Goal: Transaction & Acquisition: Purchase product/service

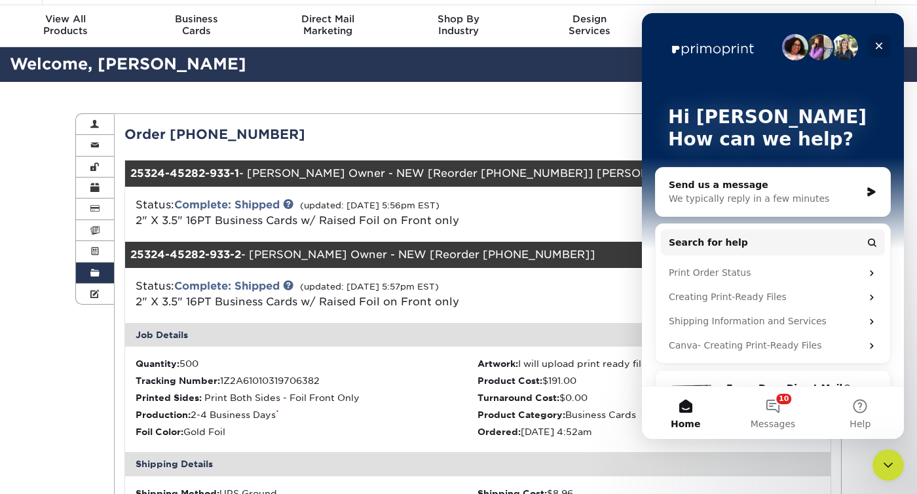
click at [880, 50] on icon "Close" at bounding box center [879, 46] width 10 height 10
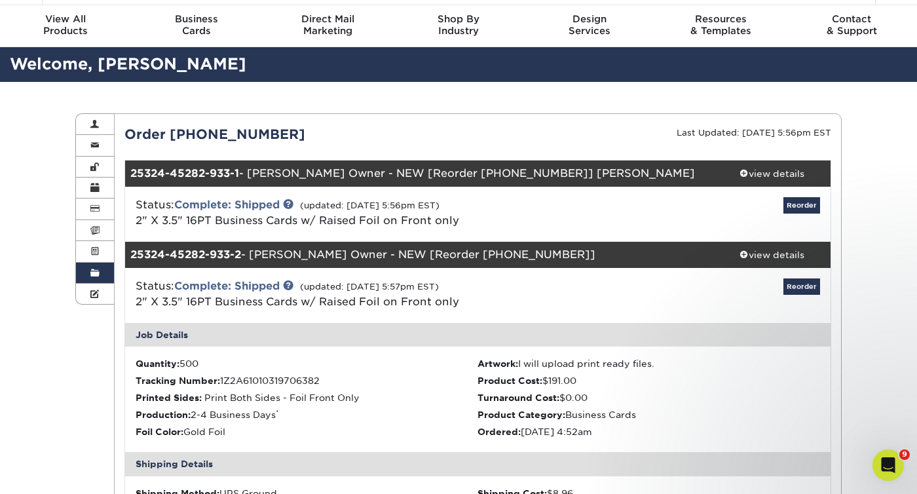
click at [539, 227] on div "Status: Complete: Shipped (updated: 03/26/2025 5:56pm EST) 2" X 3.5" 16PT Busin…" at bounding box center [361, 212] width 470 height 31
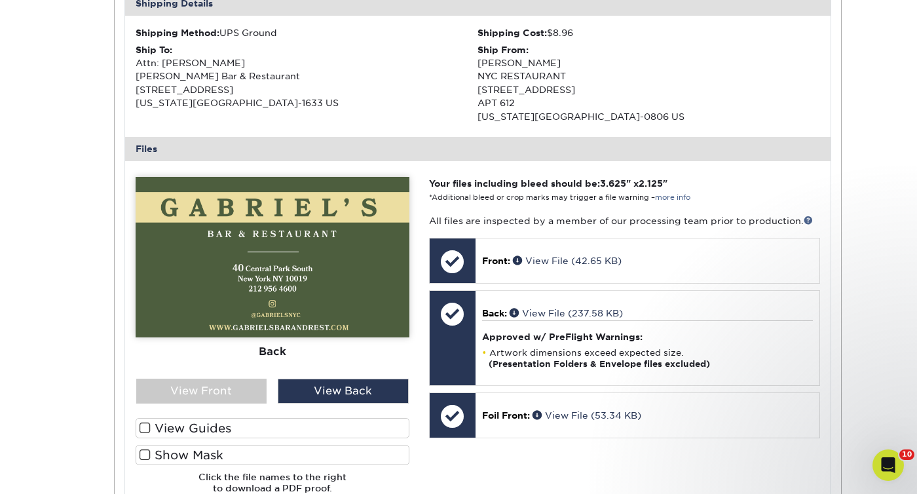
scroll to position [499, 0]
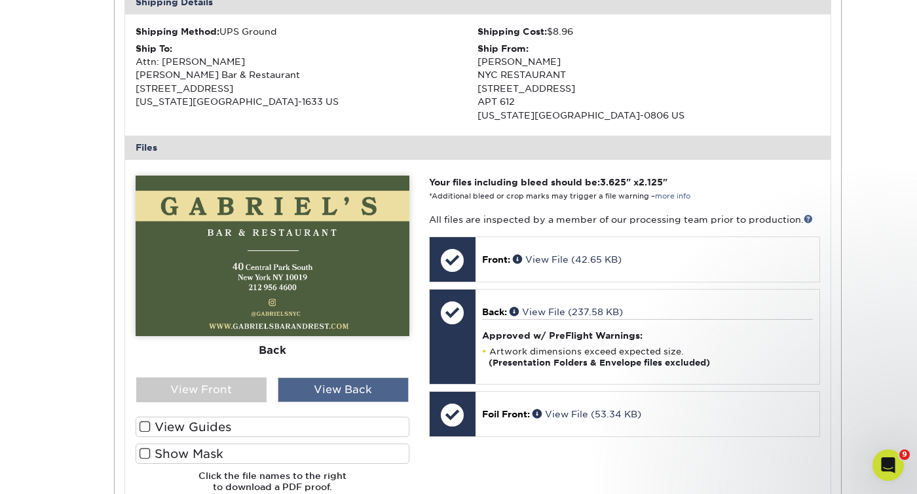
click at [362, 388] on div "View Back" at bounding box center [343, 389] width 131 height 25
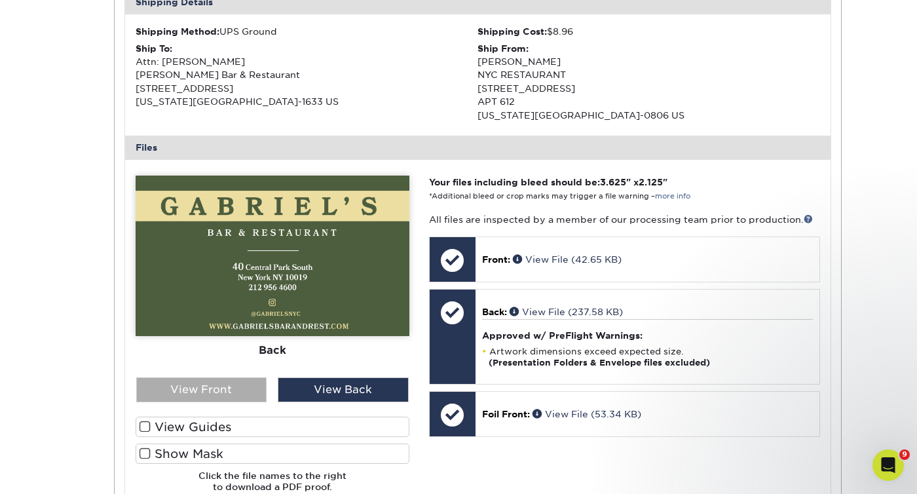
click at [248, 396] on div "View Front" at bounding box center [201, 389] width 131 height 25
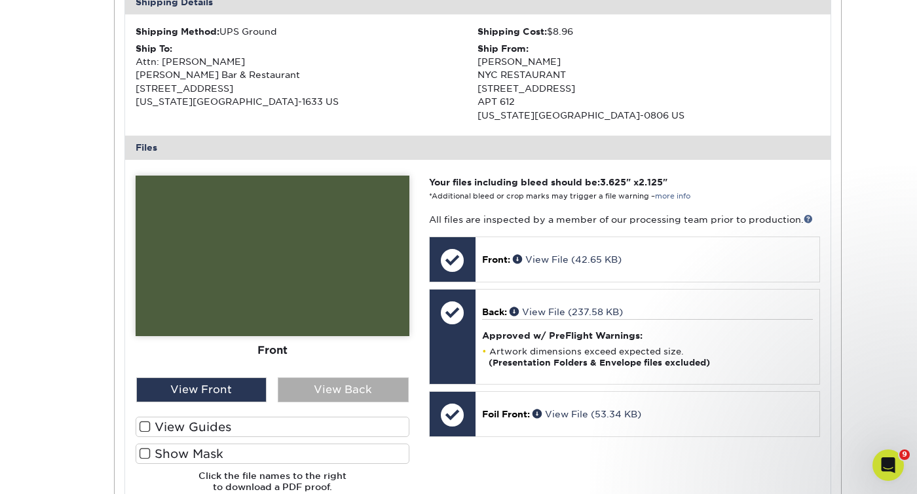
click at [316, 394] on div "View Back" at bounding box center [343, 389] width 131 height 25
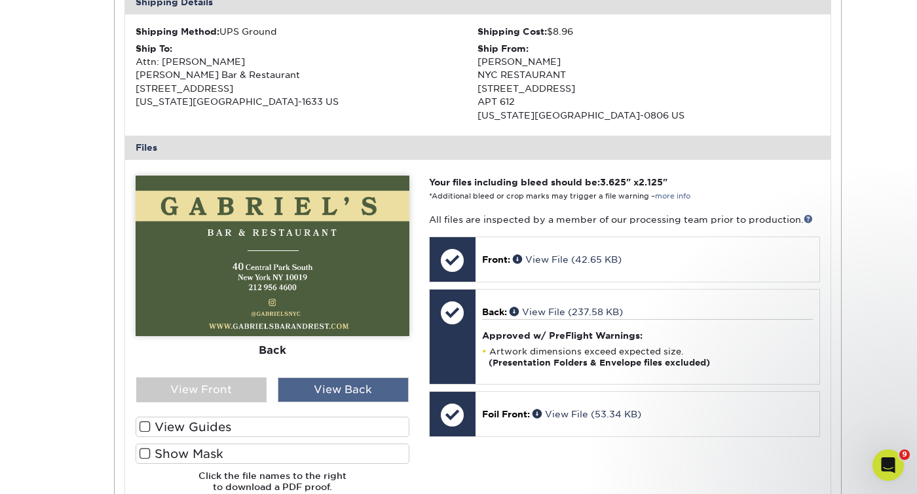
click at [364, 387] on div "View Back" at bounding box center [343, 389] width 131 height 25
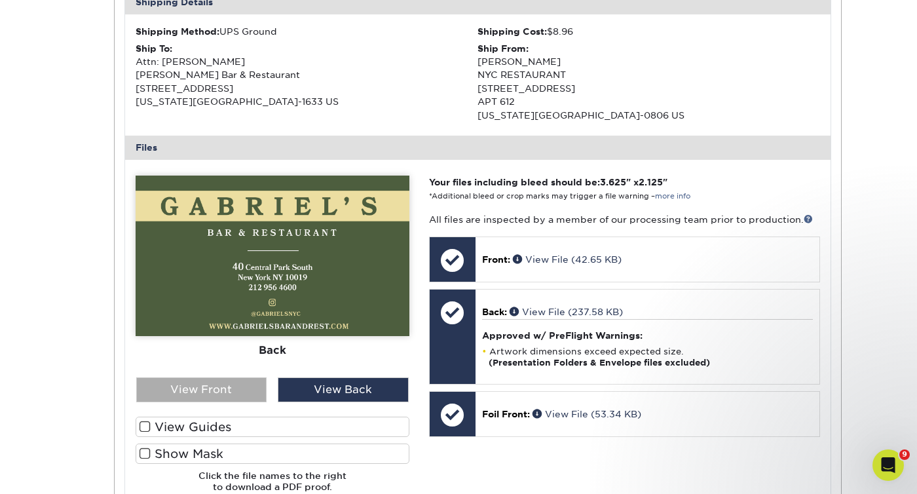
click at [229, 382] on div "View Front" at bounding box center [201, 389] width 131 height 25
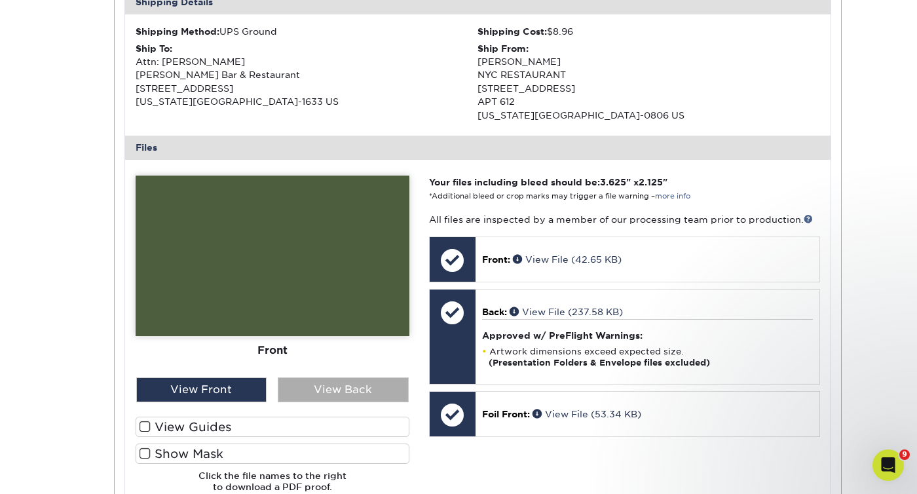
click at [322, 392] on div "View Back" at bounding box center [343, 389] width 131 height 25
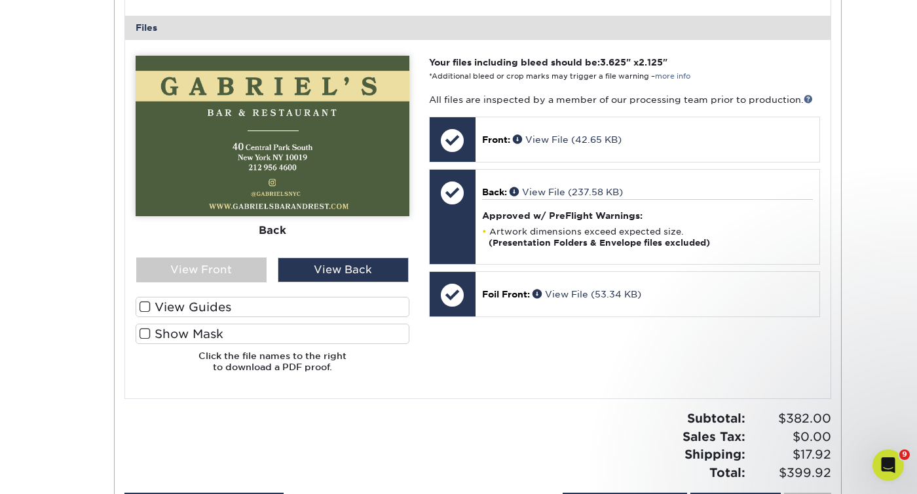
scroll to position [642, 0]
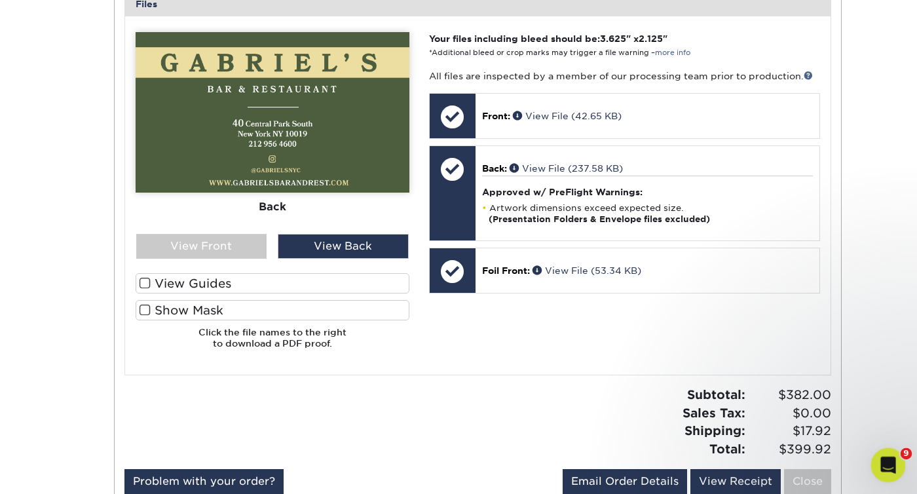
click at [892, 457] on icon "Open Intercom Messenger" at bounding box center [887, 464] width 22 height 22
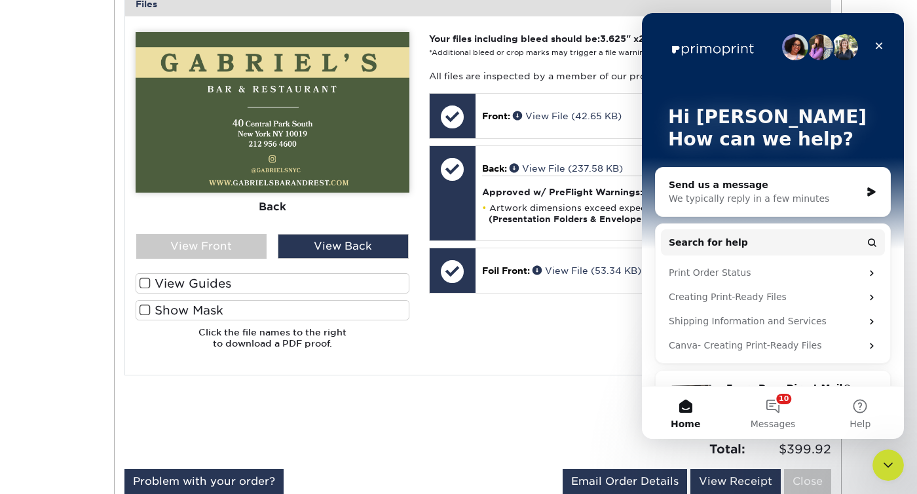
click at [721, 183] on div "Send us a message" at bounding box center [765, 185] width 192 height 14
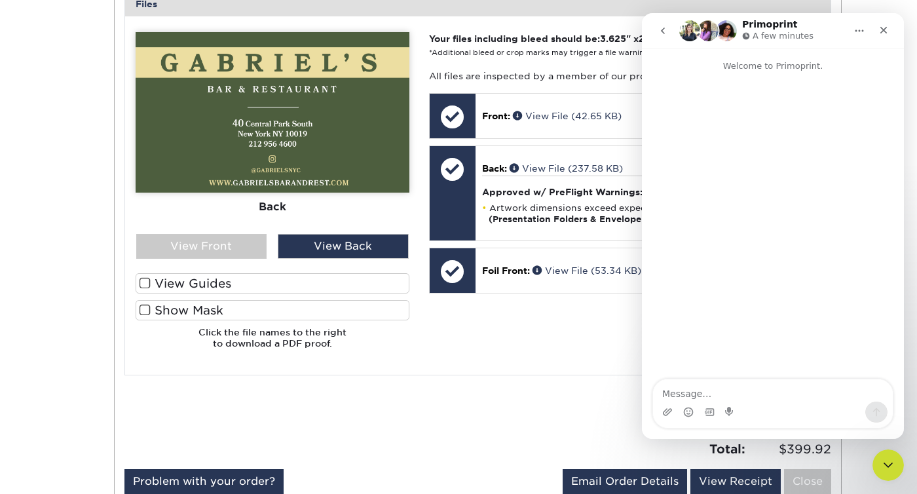
click at [715, 387] on textarea "Message…" at bounding box center [773, 390] width 240 height 22
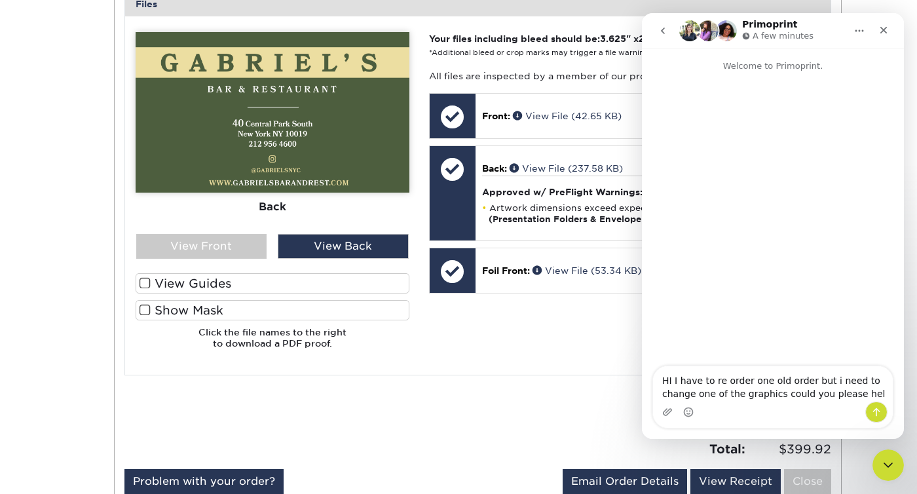
type textarea "HI I have to re order one old order but i need to change one of the graphics co…"
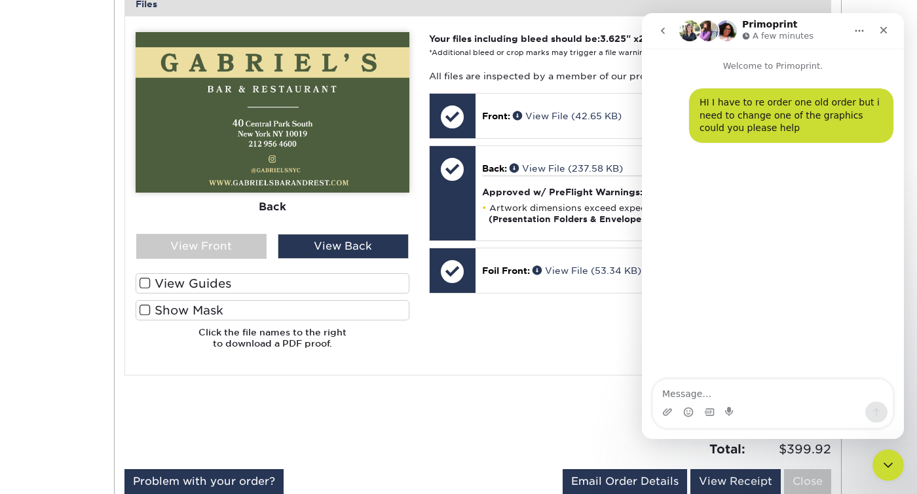
click at [502, 361] on div "Please Upload Your Files We accept: PDF , JPEG 1 or TIFF 1 files. Submitting AI…" at bounding box center [478, 195] width 705 height 337
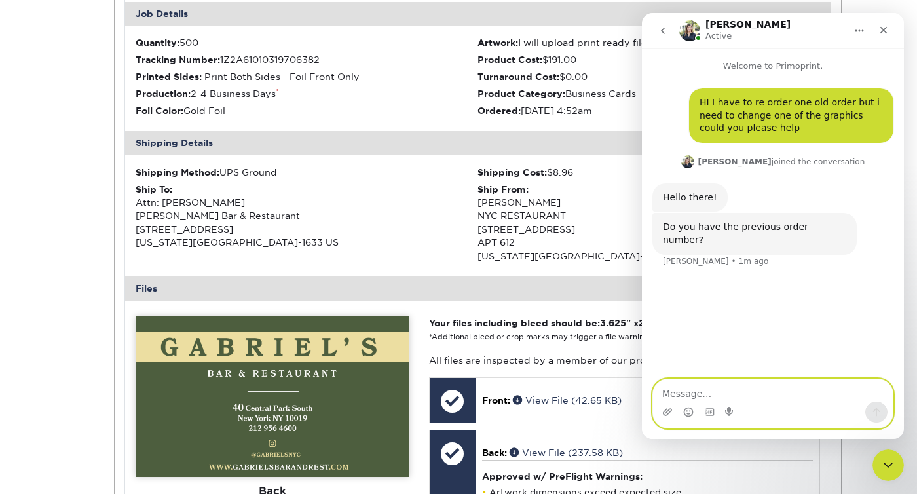
scroll to position [319, 0]
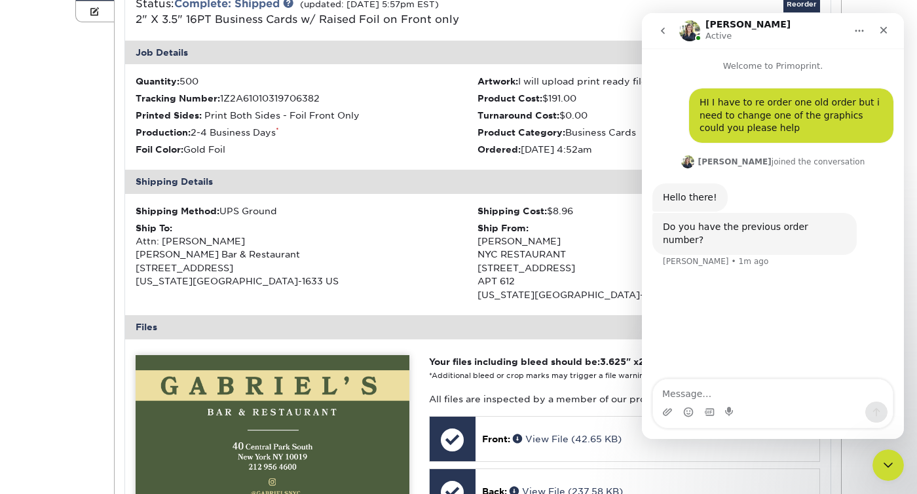
click at [454, 136] on li "Production: 2-4 Business Days *" at bounding box center [307, 132] width 343 height 13
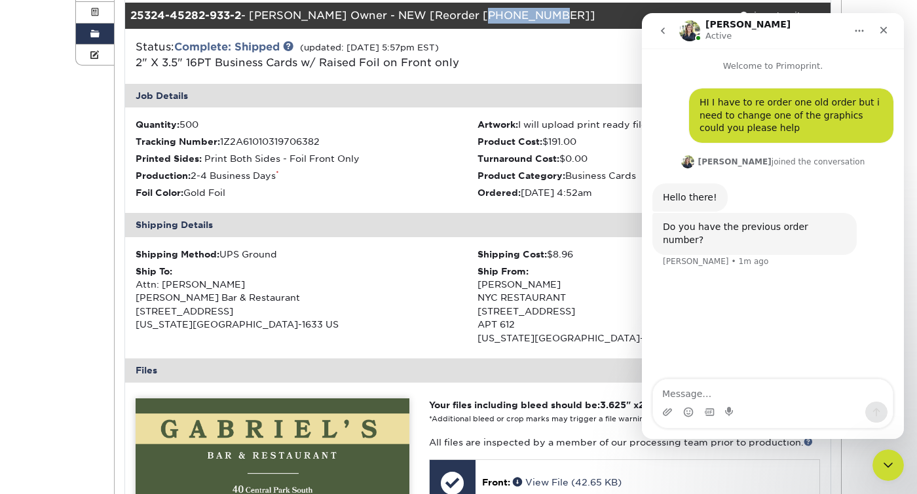
scroll to position [273, 0]
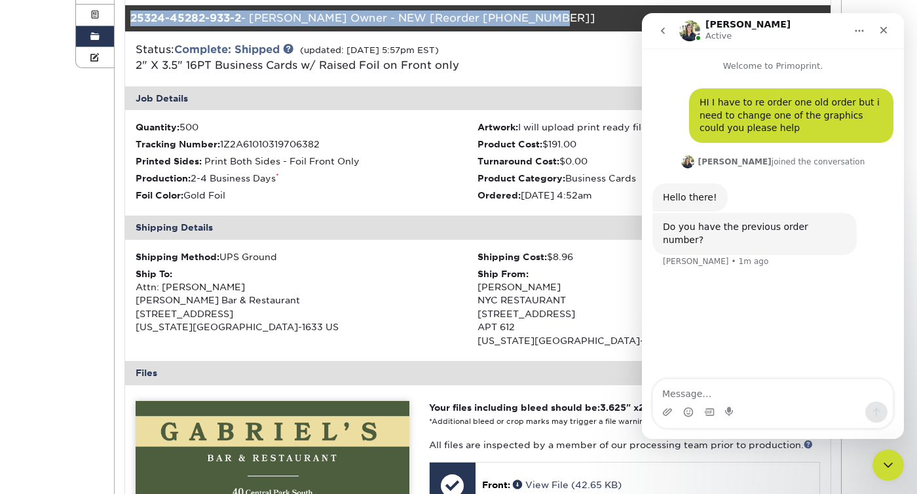
drag, startPoint x: 532, startPoint y: 15, endPoint x: 132, endPoint y: 18, distance: 400.3
click at [132, 18] on div "25324-45282-933-2 - Gabriel Owner - NEW [Reorder 25122-13794-933]" at bounding box center [419, 18] width 588 height 26
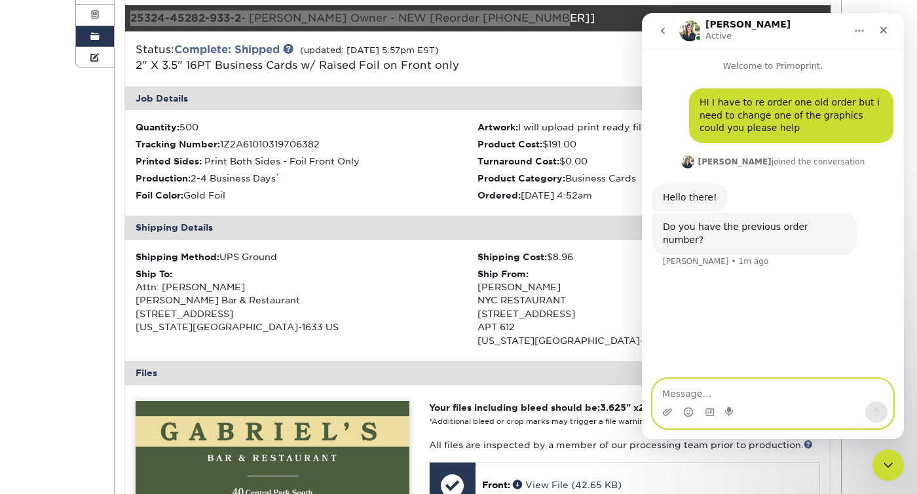
click at [734, 396] on textarea "Message…" at bounding box center [773, 390] width 240 height 22
drag, startPoint x: 704, startPoint y: 389, endPoint x: 644, endPoint y: 389, distance: 59.6
click at [644, 389] on div "v v" at bounding box center [773, 404] width 262 height 50
drag, startPoint x: 692, startPoint y: 399, endPoint x: 593, endPoint y: 399, distance: 99.6
click at [642, 399] on html "Irene Active Welcome to Primoprint. HI I have to re order one old order but i n…" at bounding box center [773, 226] width 262 height 426
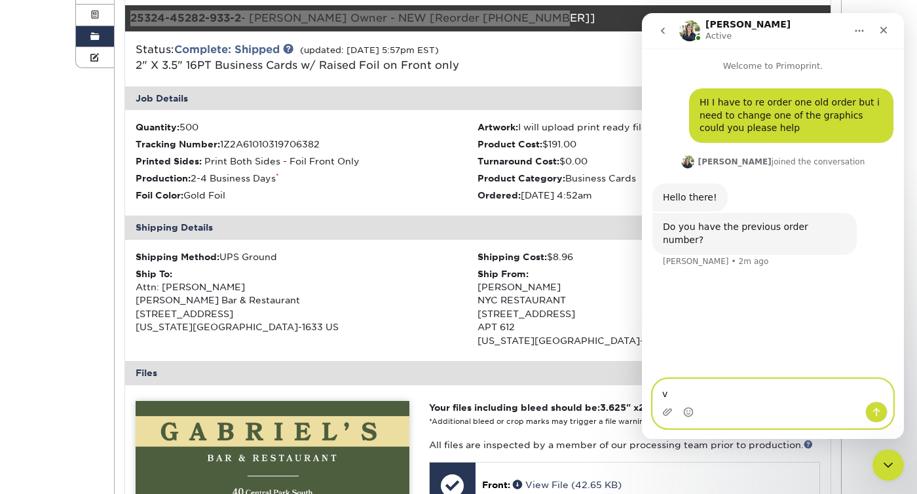
paste textarea "25122-13794-933"
type textarea "25122-13794-933"
type textarea "was a reorder already as i recall"
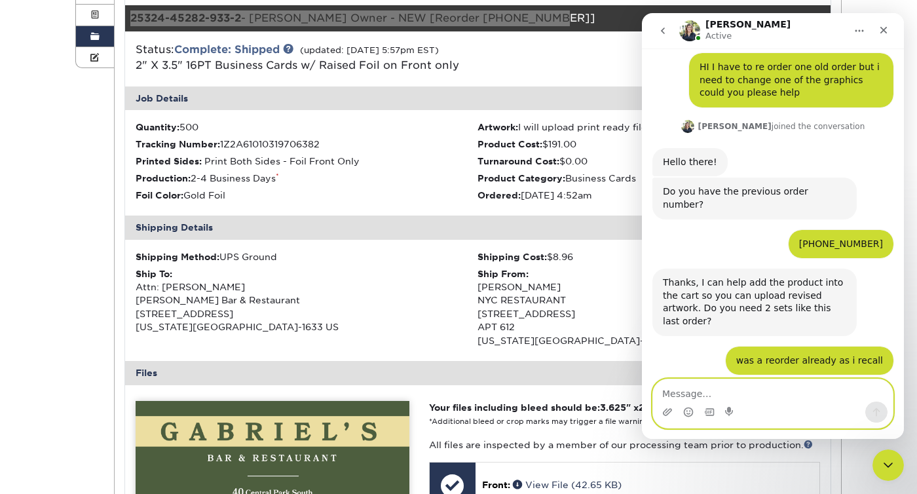
scroll to position [162, 0]
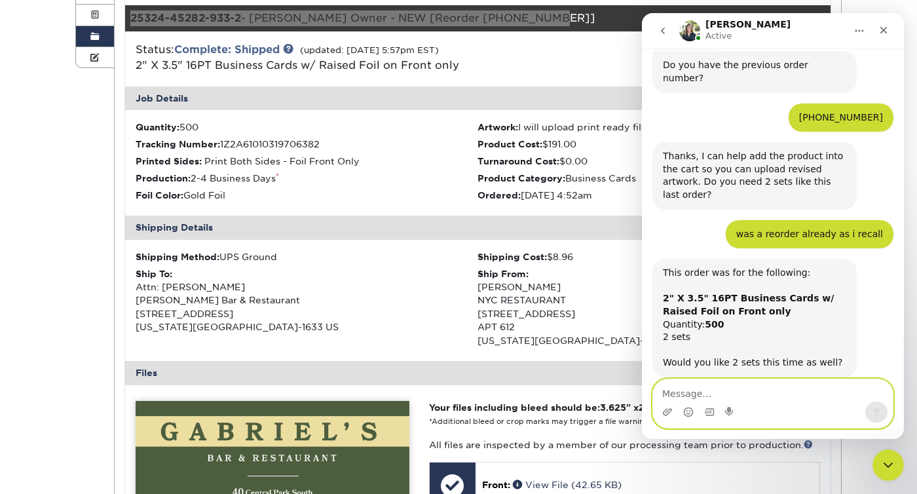
click at [713, 394] on textarea "Message…" at bounding box center [773, 390] width 240 height 22
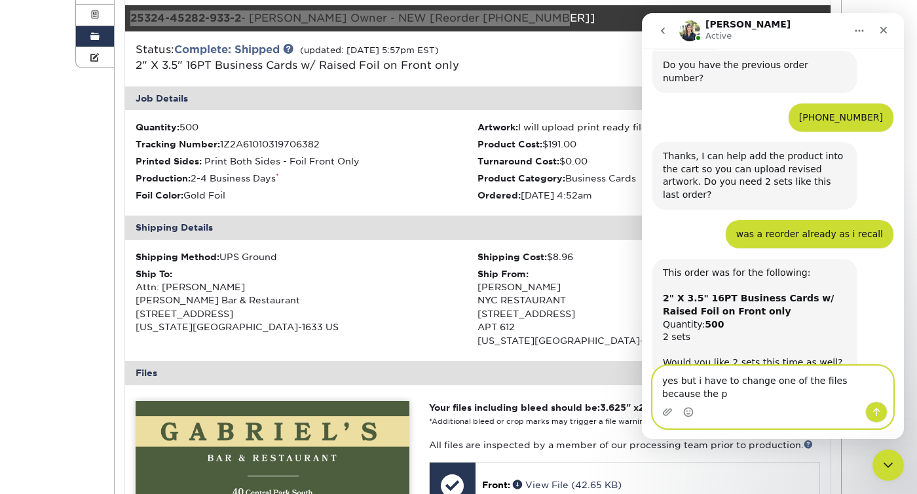
scroll to position [175, 0]
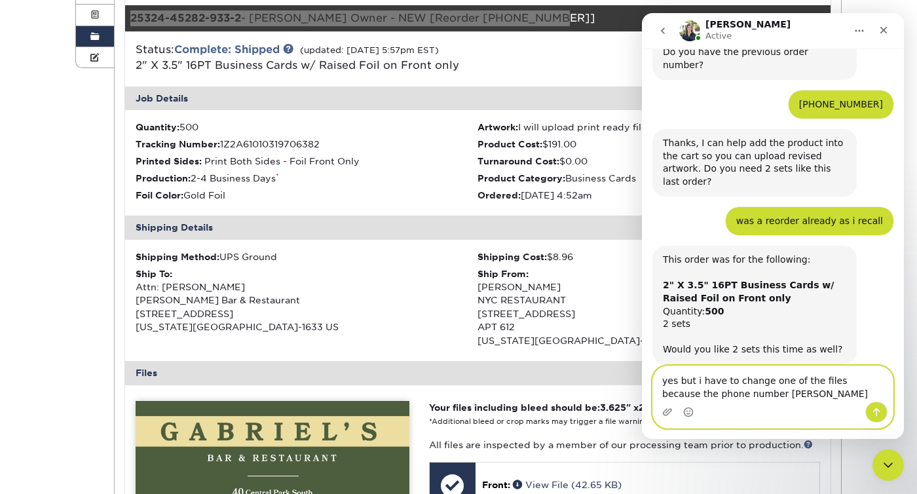
type textarea "yes but i have to change one of the files because the phone number change"
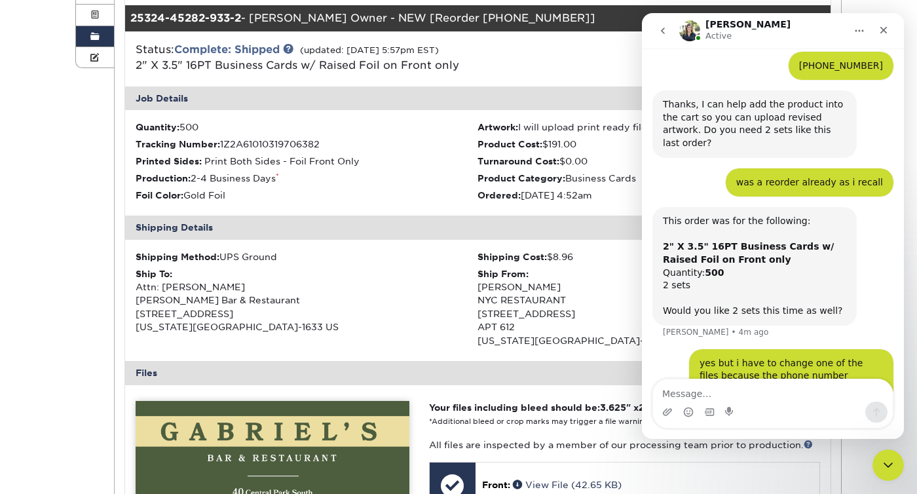
click at [418, 331] on div "Ship To: Attn: Gabriel Gabriel's Bar & Restaurant 40 CENTRAL PARK S NEW YORK, N…" at bounding box center [307, 300] width 343 height 67
click at [888, 28] on icon "Close" at bounding box center [884, 30] width 10 height 10
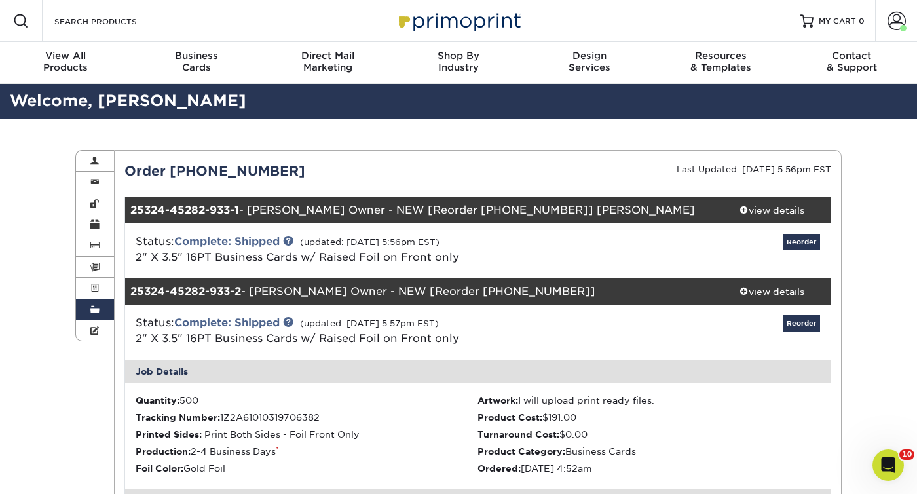
scroll to position [3, 0]
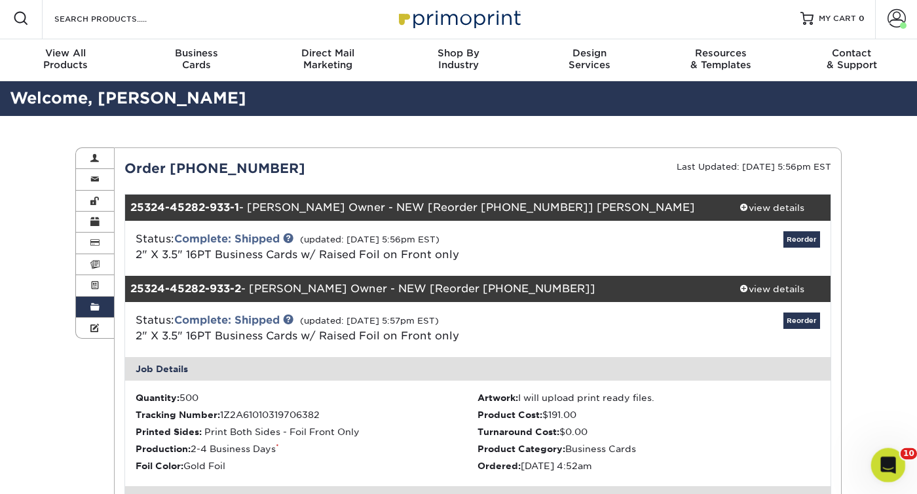
click at [885, 470] on icon "Open Intercom Messenger" at bounding box center [887, 464] width 22 height 22
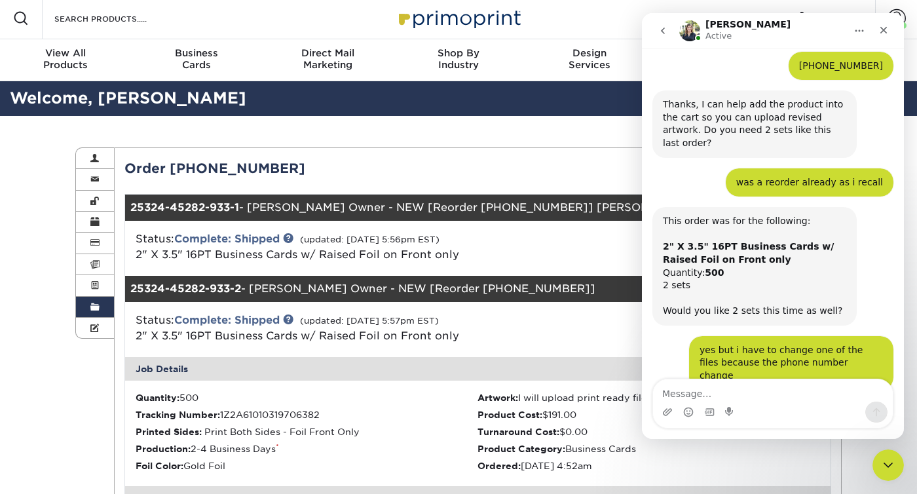
scroll to position [343, 0]
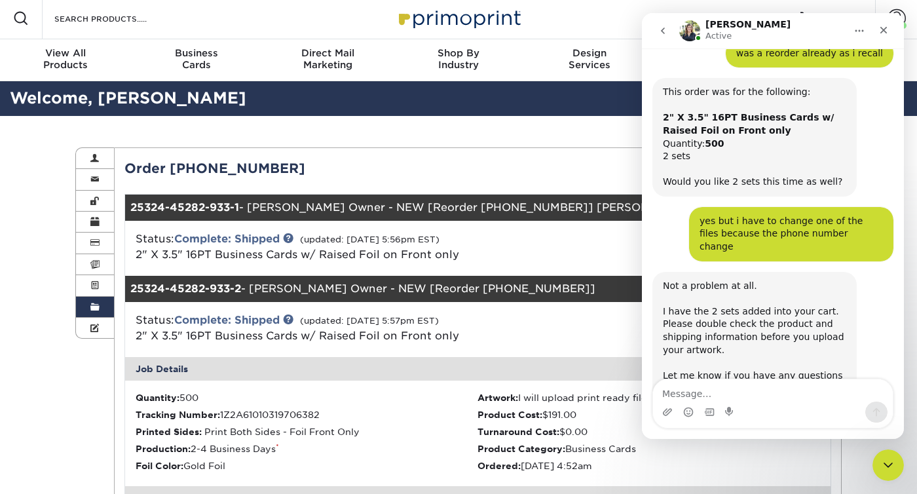
click at [468, 279] on div "25324-45282-933-2 - Gabriel Owner - NEW [Reorder 25122-13794-933]" at bounding box center [419, 289] width 588 height 26
click at [888, 29] on icon "Close" at bounding box center [884, 30] width 10 height 10
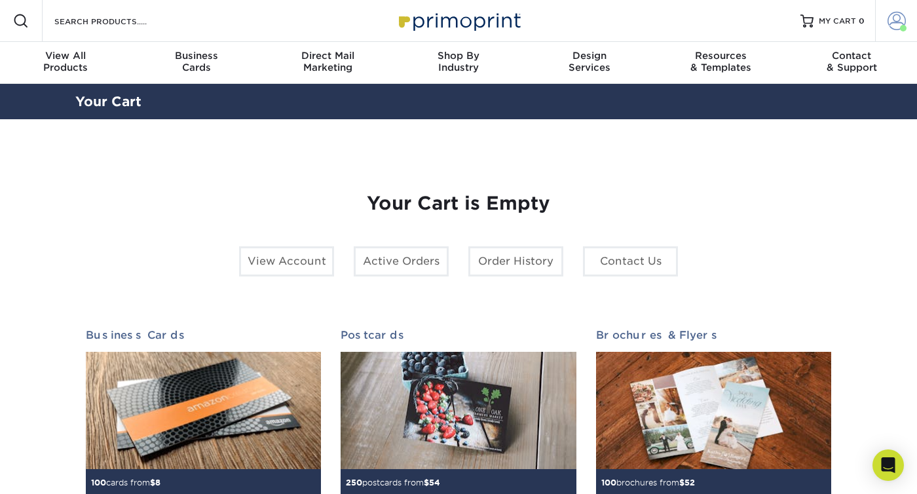
click at [890, 26] on span at bounding box center [897, 21] width 18 height 18
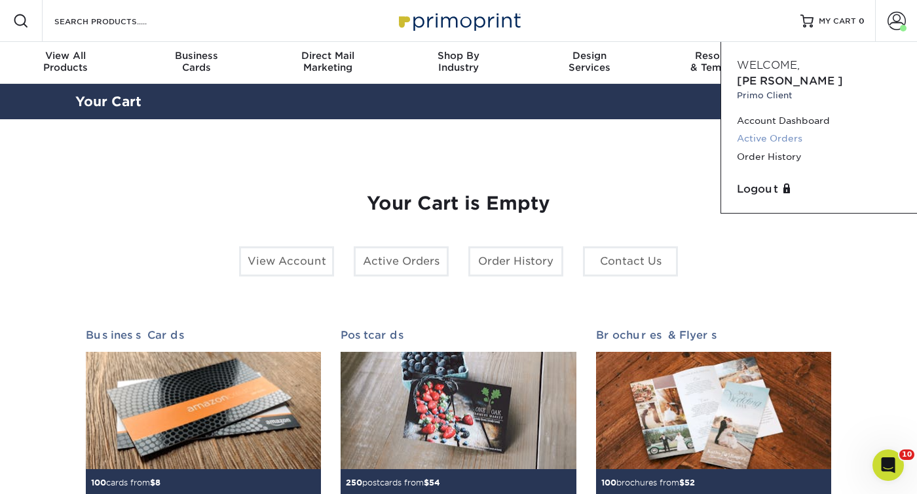
click at [782, 130] on link "Active Orders" at bounding box center [819, 139] width 164 height 18
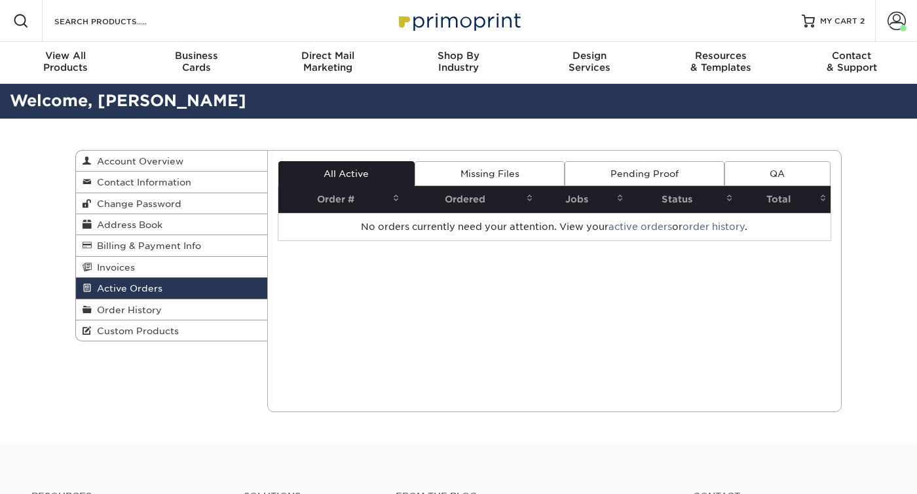
click at [495, 172] on link "Missing Files" at bounding box center [490, 173] width 150 height 25
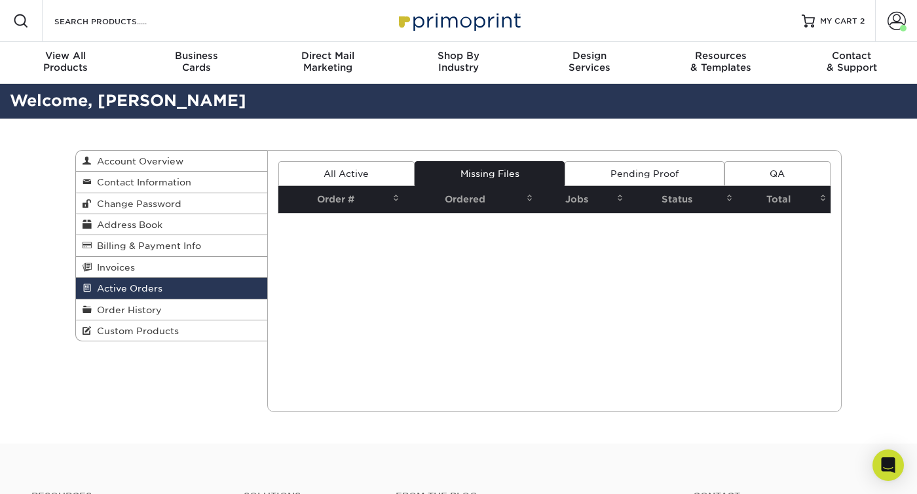
click at [651, 176] on link "Pending Proof" at bounding box center [644, 173] width 159 height 25
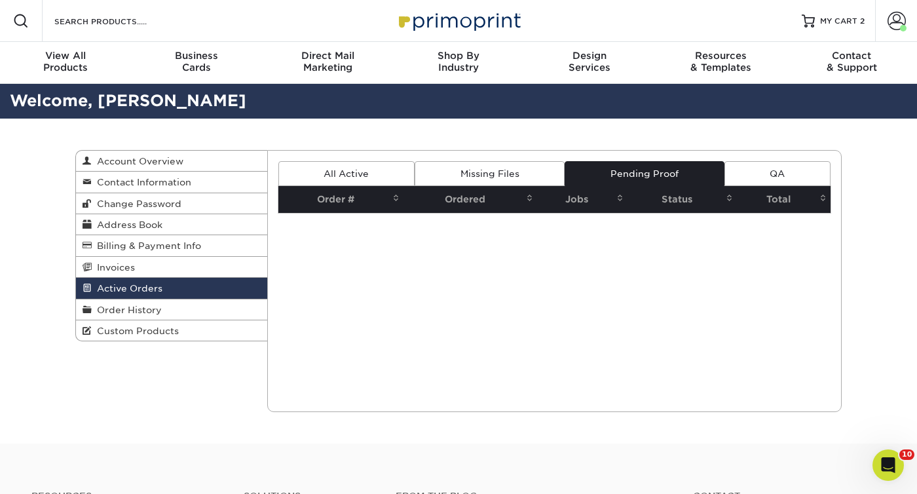
click at [787, 172] on link "QA" at bounding box center [778, 173] width 106 height 25
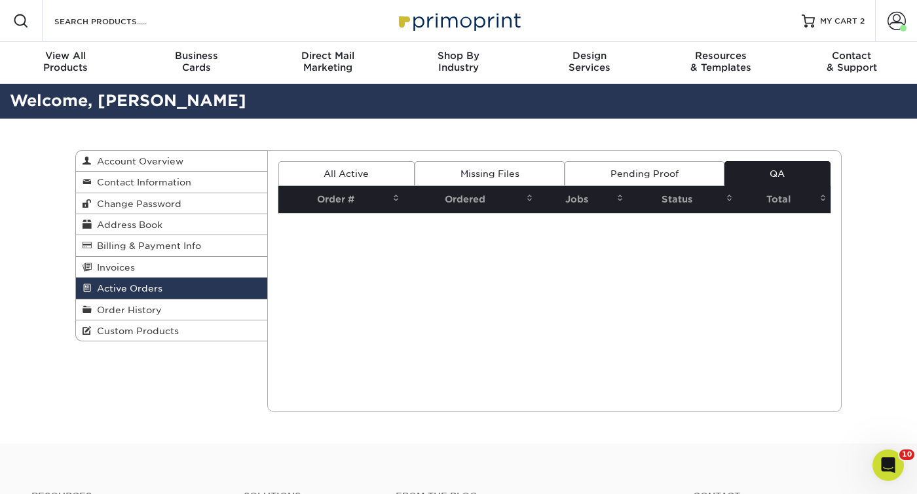
click at [376, 175] on link "All Active" at bounding box center [346, 173] width 136 height 25
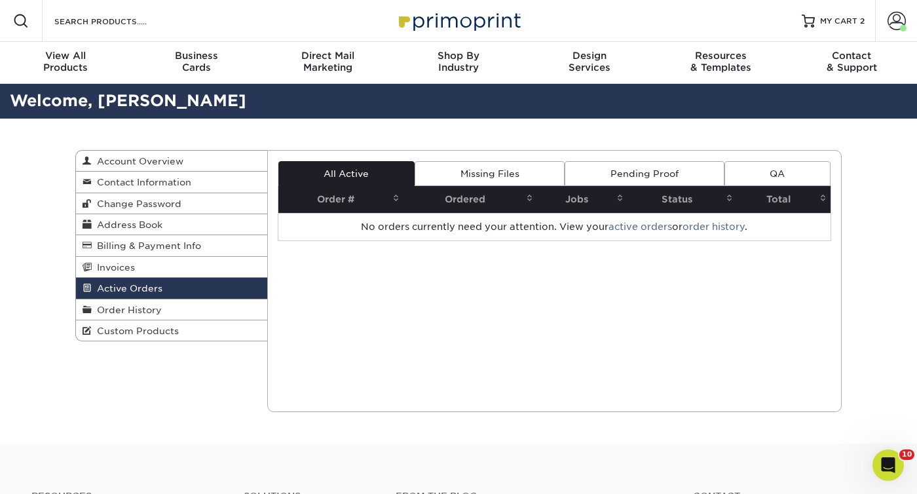
click at [473, 170] on link "Missing Files" at bounding box center [490, 173] width 150 height 25
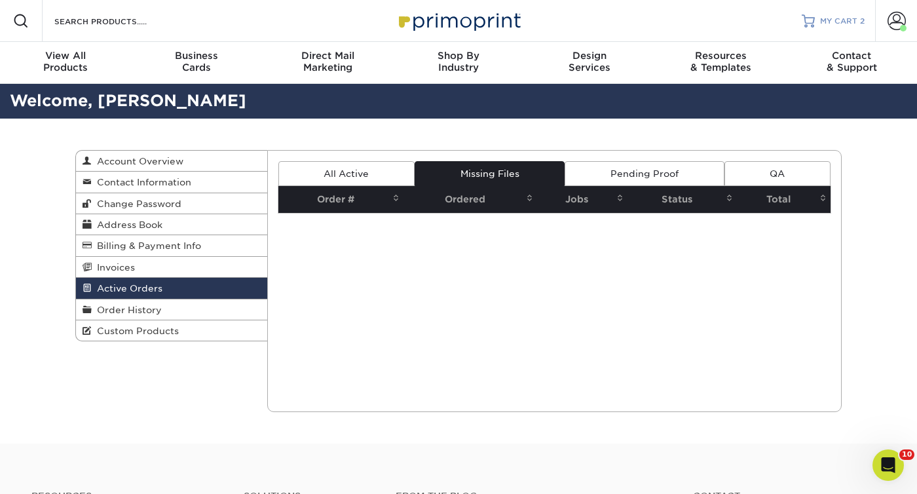
click at [839, 22] on span "MY CART" at bounding box center [838, 21] width 37 height 11
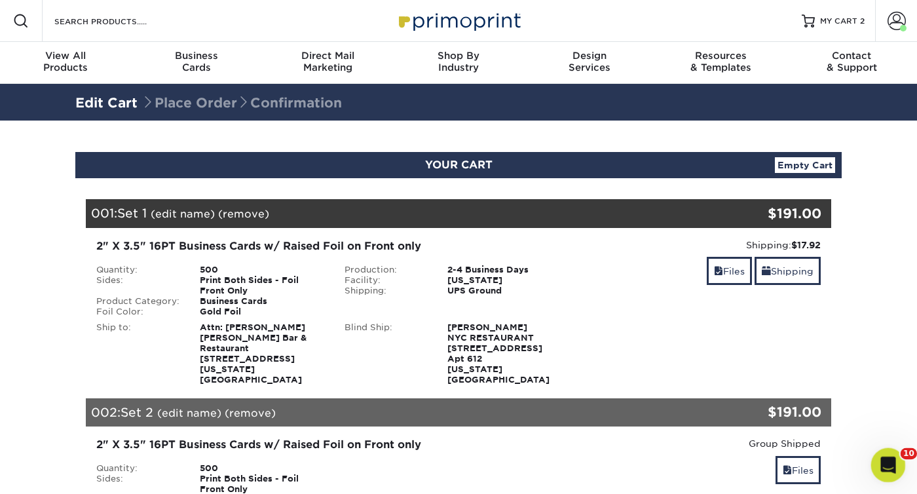
click at [895, 461] on icon "Open Intercom Messenger" at bounding box center [887, 464] width 22 height 22
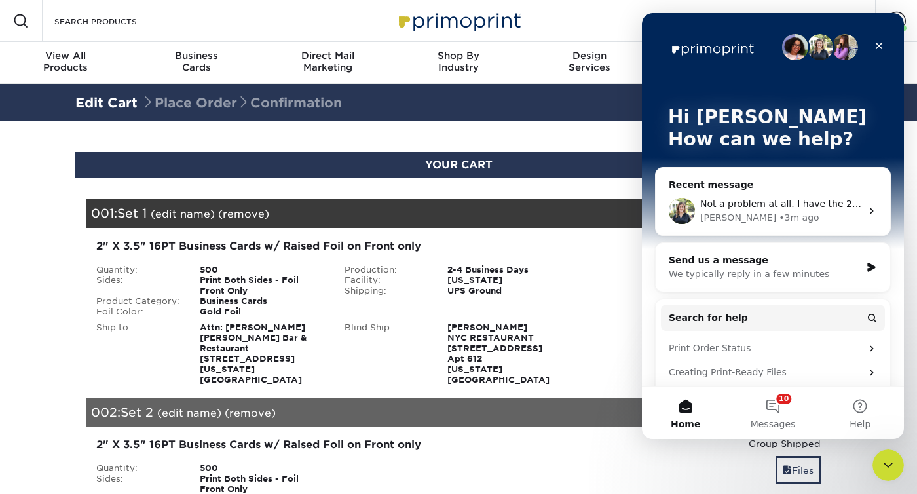
click at [779, 218] on div "• 3m ago" at bounding box center [799, 218] width 40 height 14
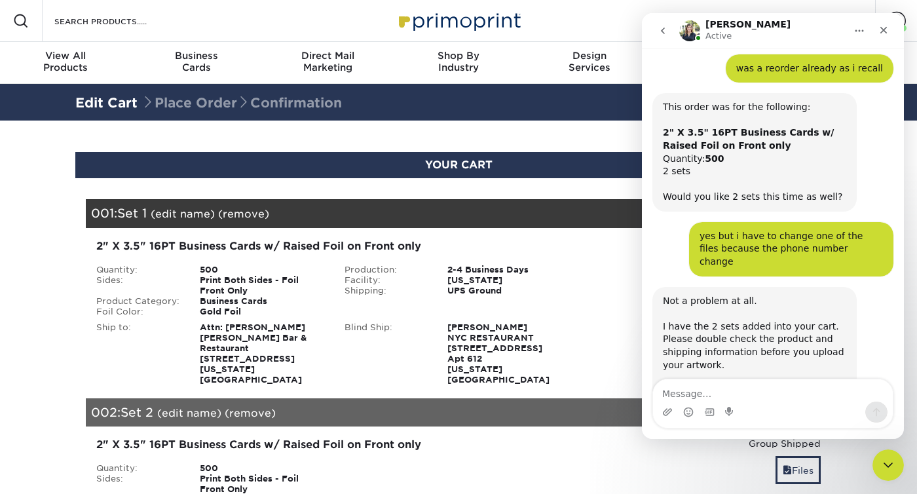
scroll to position [343, 0]
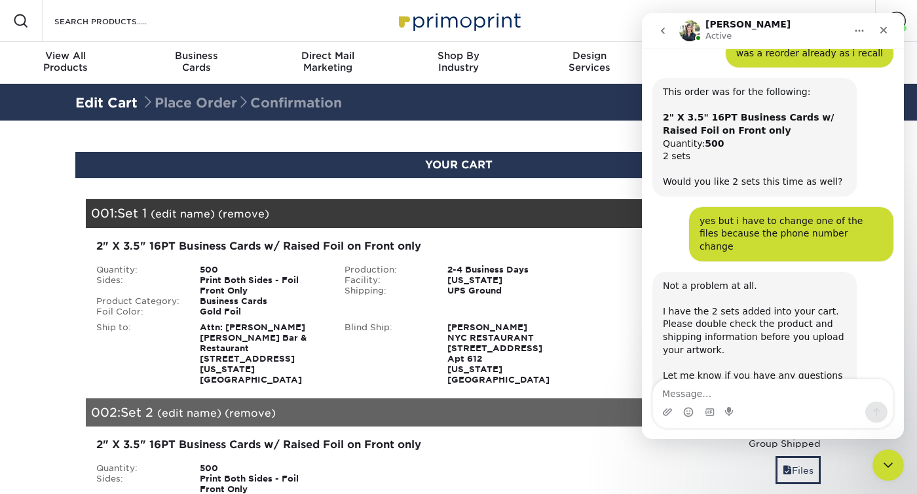
click at [717, 400] on textarea "Message…" at bounding box center [773, 390] width 240 height 22
type textarea "Thank you"
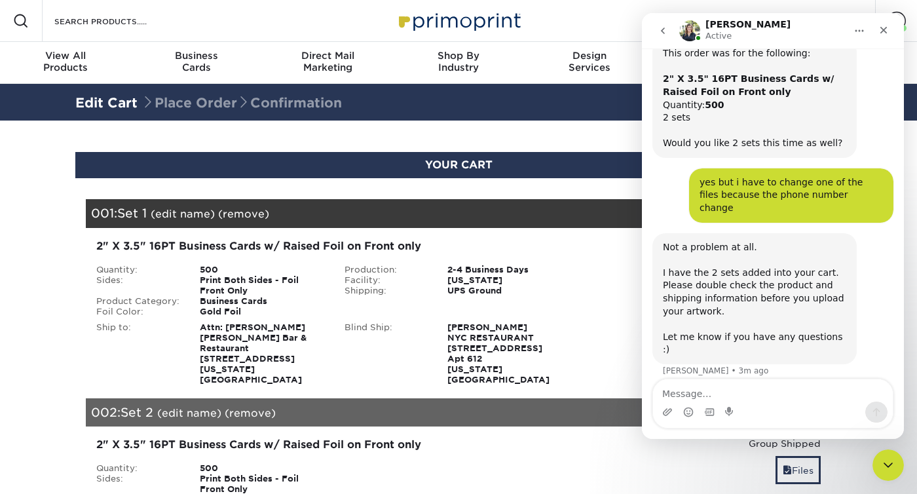
click at [588, 335] on div "Shipping: $17.92 Discount: - $0.00 Files Shipping" at bounding box center [706, 311] width 248 height 147
click at [683, 37] on img "Intercom messenger" at bounding box center [689, 30] width 21 height 21
click at [693, 33] on img "Intercom messenger" at bounding box center [689, 30] width 21 height 21
click at [892, 33] on div "Close" at bounding box center [884, 30] width 24 height 24
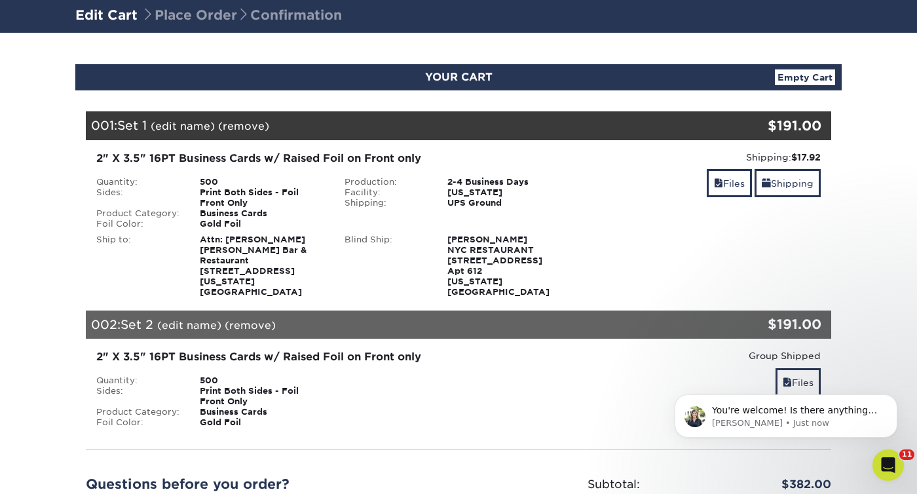
scroll to position [85, 0]
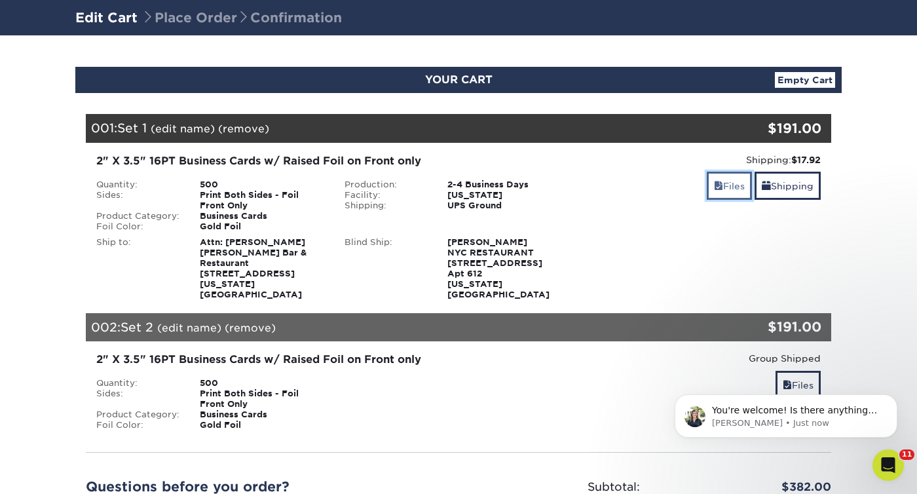
click at [731, 193] on link "Files" at bounding box center [729, 186] width 45 height 28
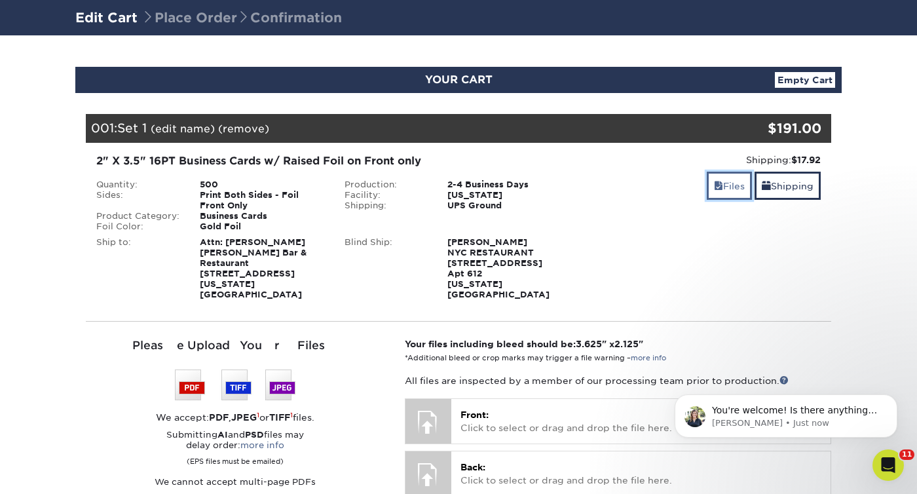
click at [730, 193] on link "Files" at bounding box center [729, 186] width 45 height 28
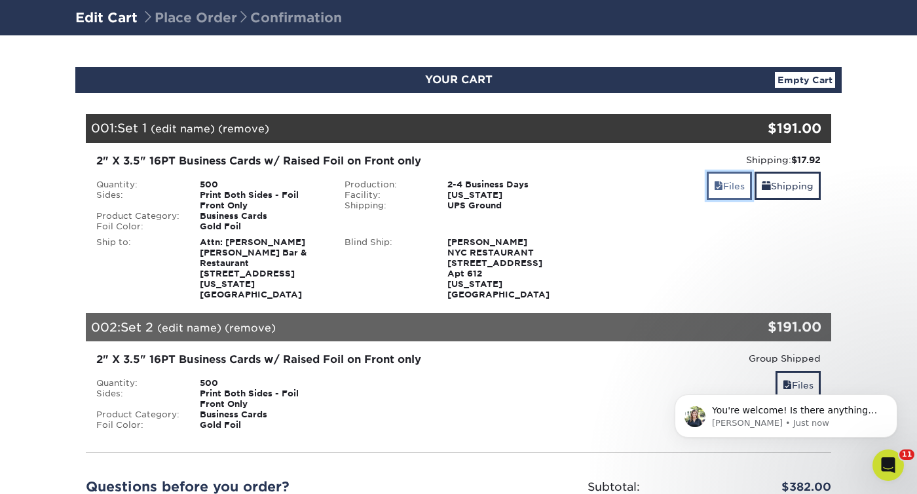
click at [730, 193] on link "Files" at bounding box center [729, 186] width 45 height 28
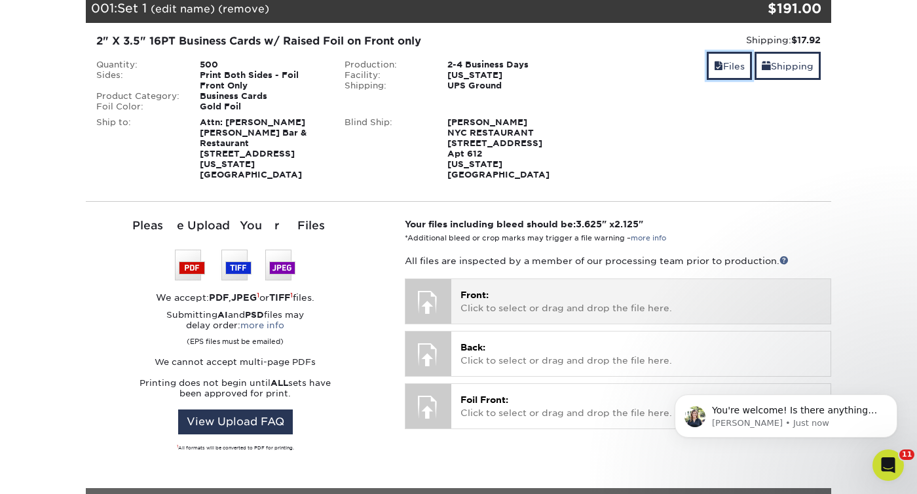
scroll to position [221, 0]
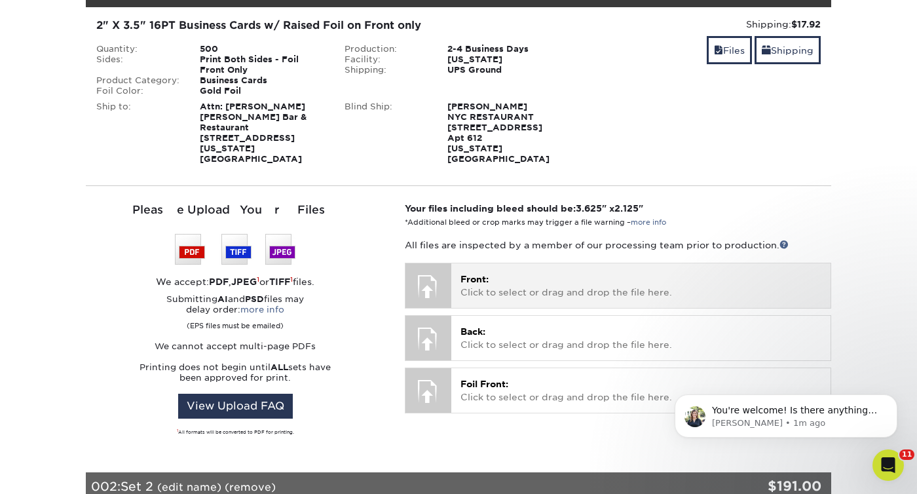
click at [440, 273] on div at bounding box center [429, 286] width 46 height 46
click at [493, 280] on p "Front: Click to select or drag and drop the file here." at bounding box center [641, 286] width 361 height 27
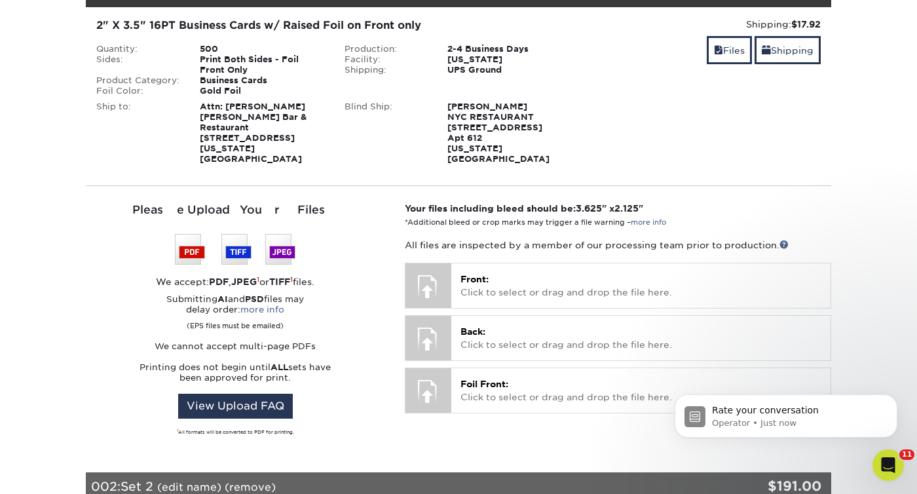
scroll to position [563, 0]
click at [798, 415] on span "Rate your conversation" at bounding box center [765, 410] width 107 height 10
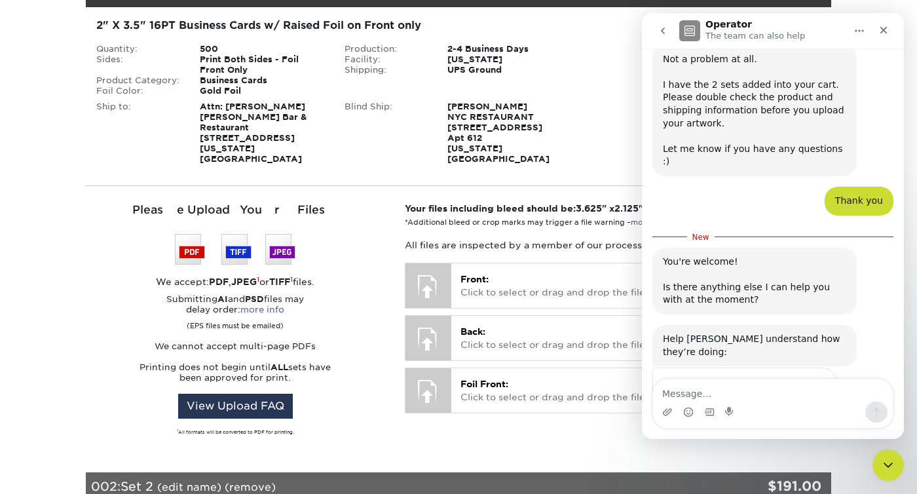
scroll to position [585, 0]
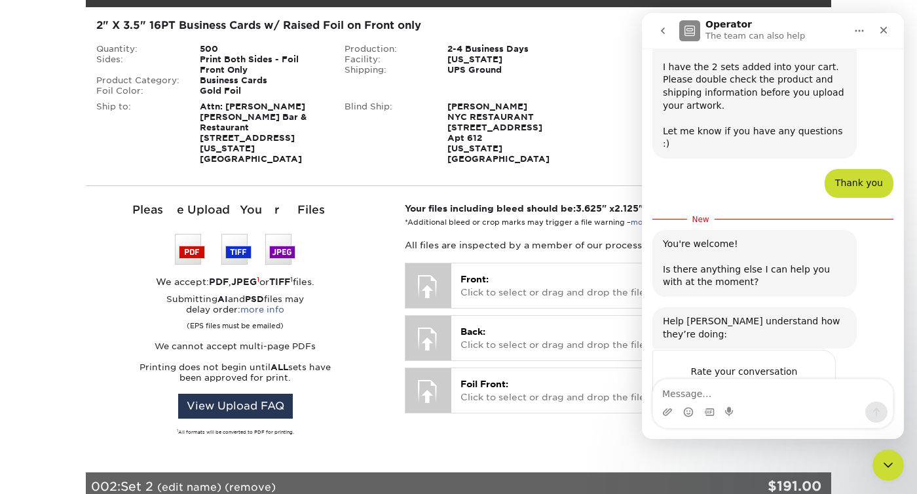
click at [812, 386] on span "Amazing" at bounding box center [806, 398] width 24 height 24
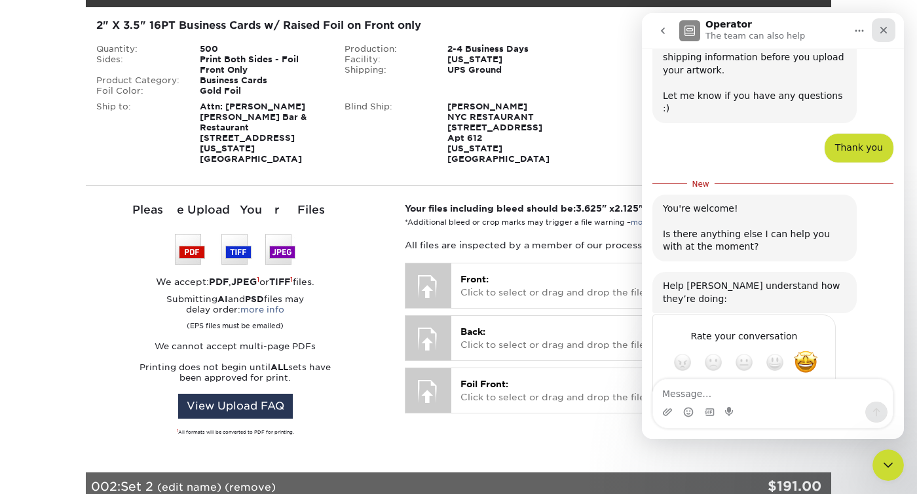
click at [886, 29] on icon "Close" at bounding box center [884, 30] width 10 height 10
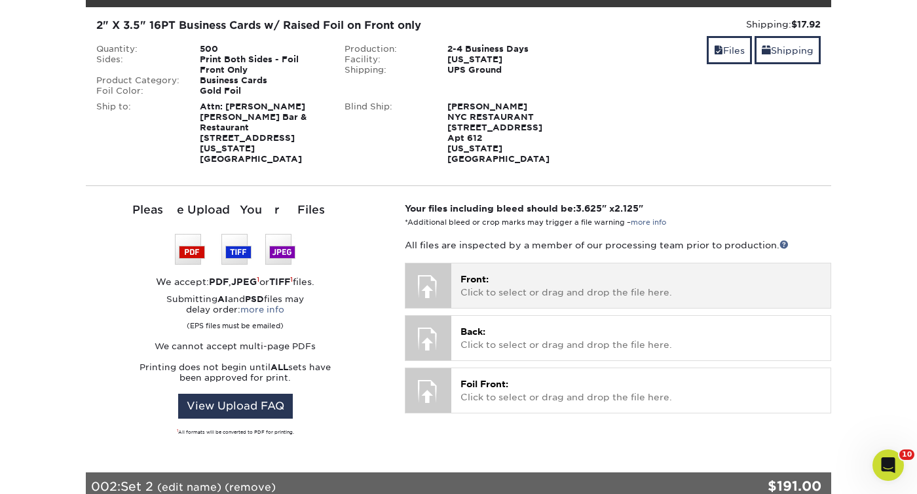
click at [501, 274] on p "Front: Click to select or drag and drop the file here." at bounding box center [641, 286] width 361 height 27
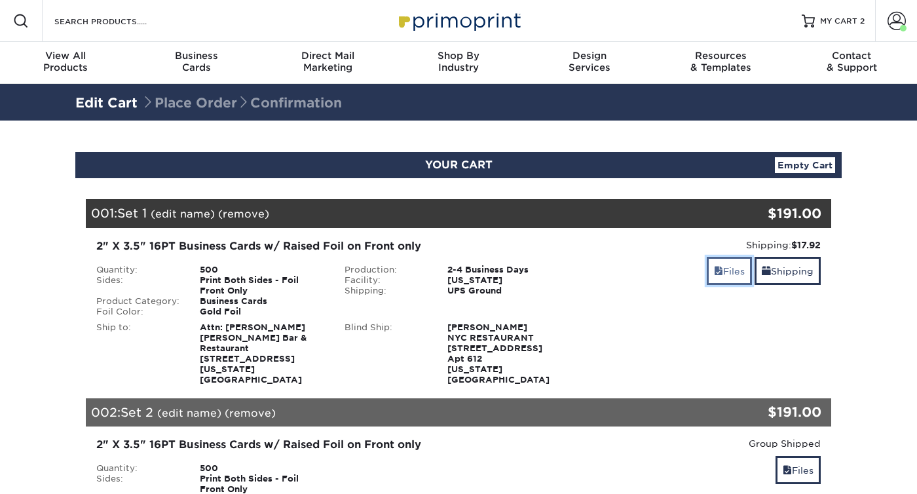
click at [721, 272] on link "Files" at bounding box center [729, 271] width 45 height 28
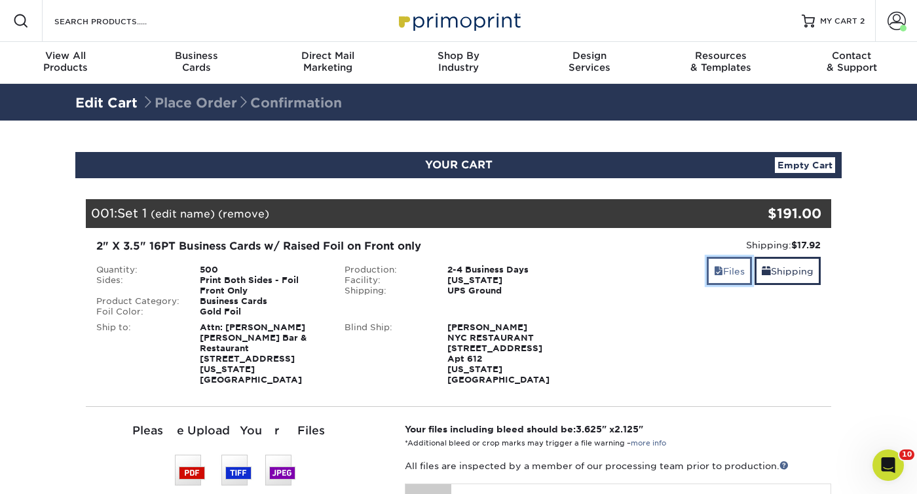
click at [721, 272] on link "Files" at bounding box center [729, 271] width 45 height 28
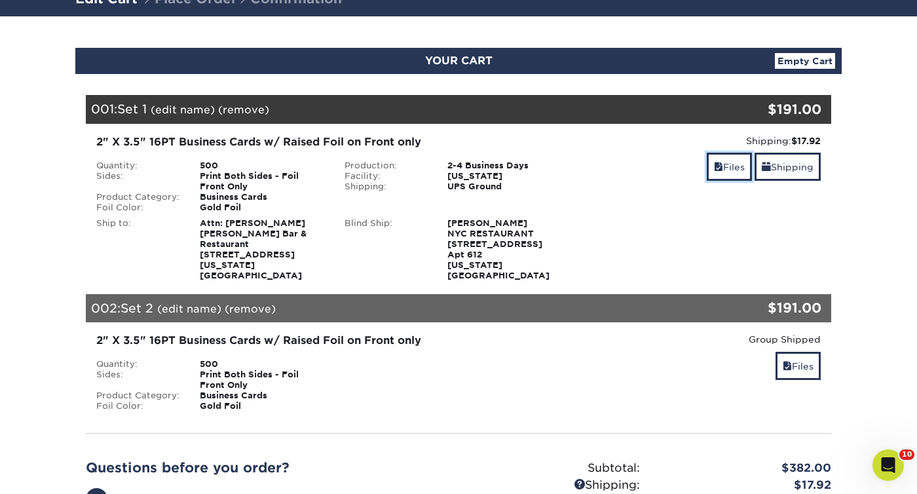
scroll to position [106, 0]
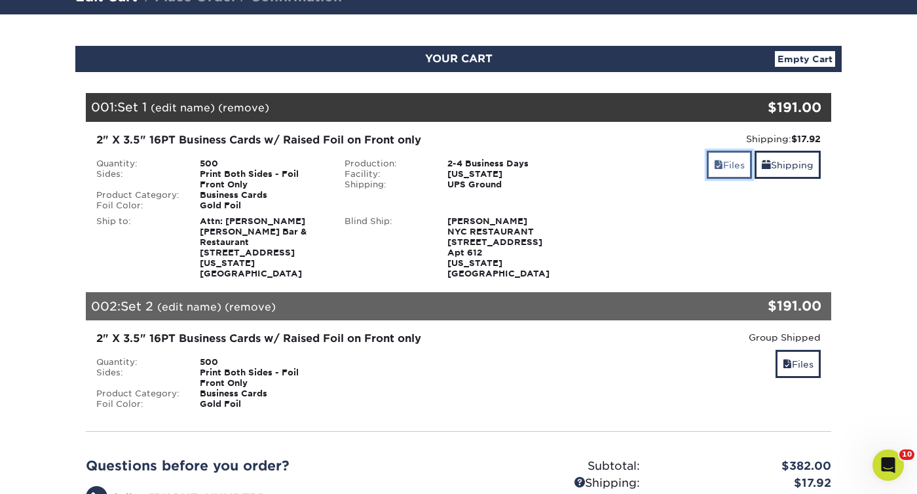
click at [718, 155] on link "Files" at bounding box center [729, 165] width 45 height 28
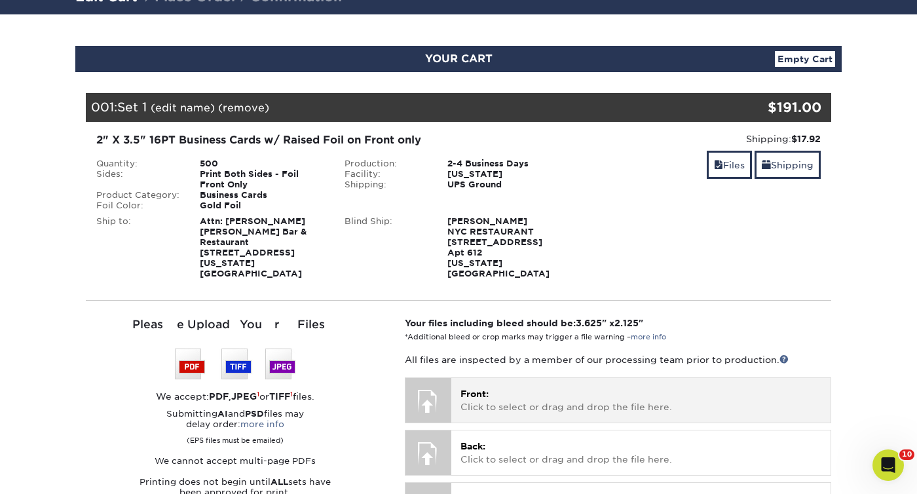
click at [442, 396] on div at bounding box center [429, 401] width 46 height 46
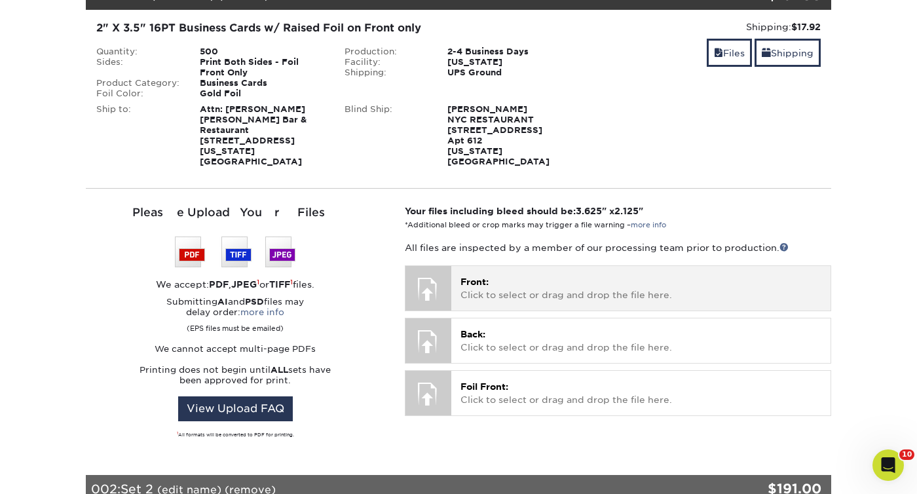
scroll to position [219, 0]
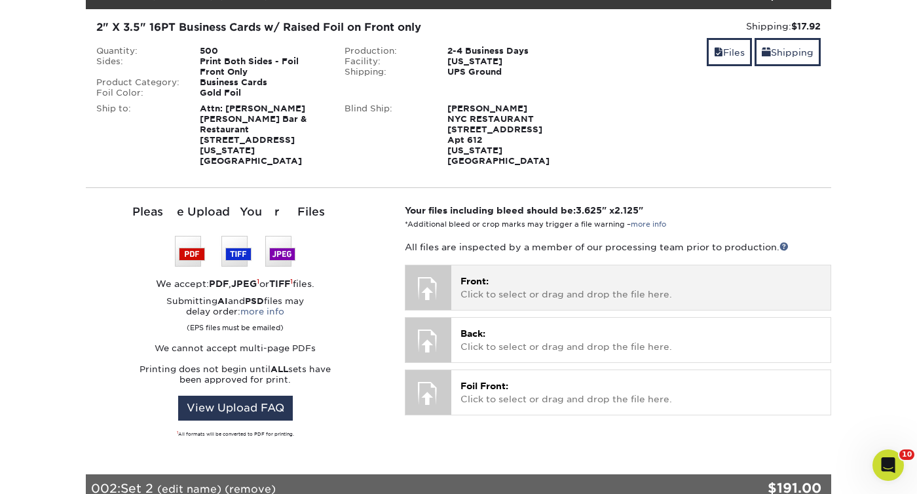
click at [509, 286] on p "Front: Click to select or drag and drop the file here." at bounding box center [641, 287] width 361 height 27
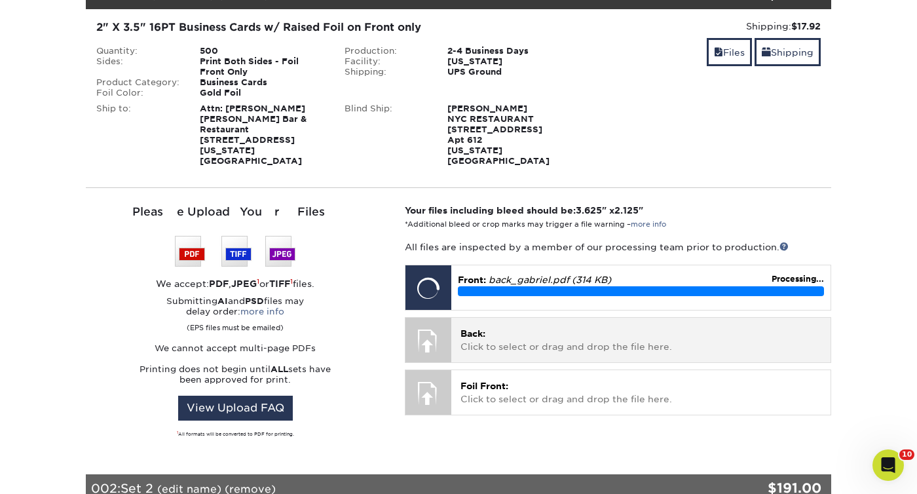
click at [524, 327] on p "Back: Click to select or drag and drop the file here." at bounding box center [641, 340] width 361 height 27
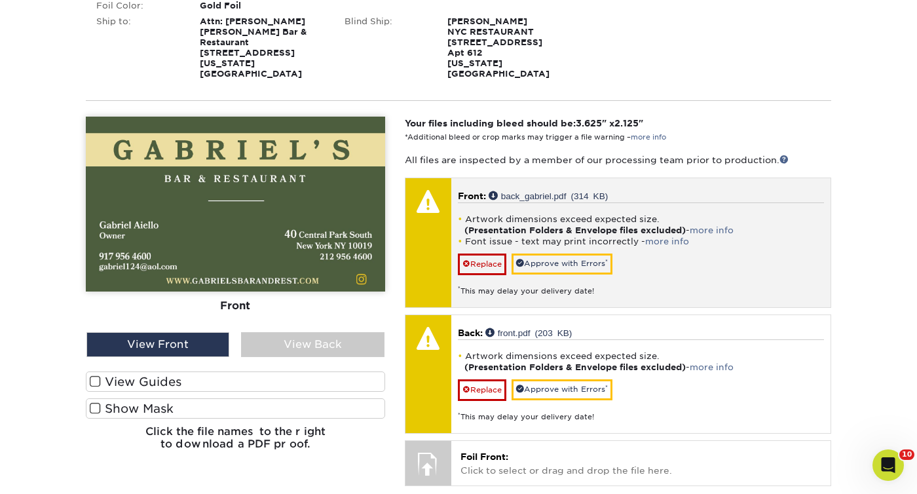
scroll to position [309, 0]
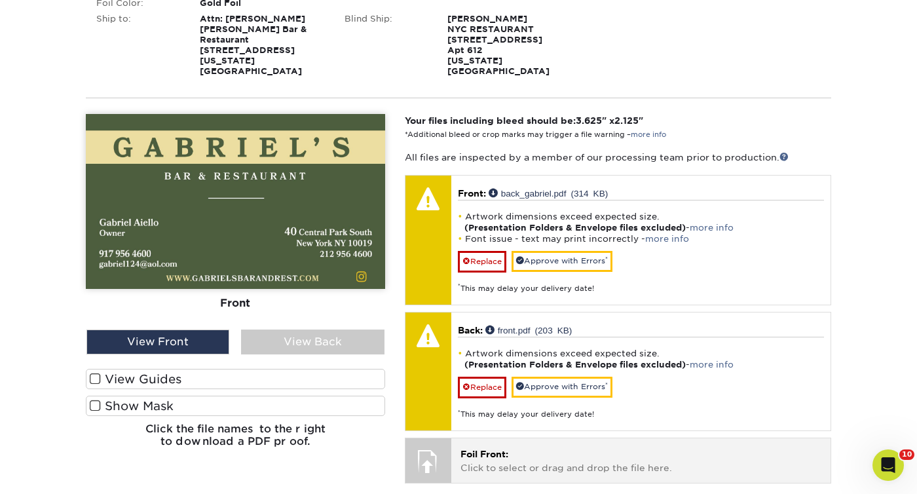
click at [540, 447] on p "Foil Front: Click to select or drag and drop the file here." at bounding box center [641, 460] width 361 height 27
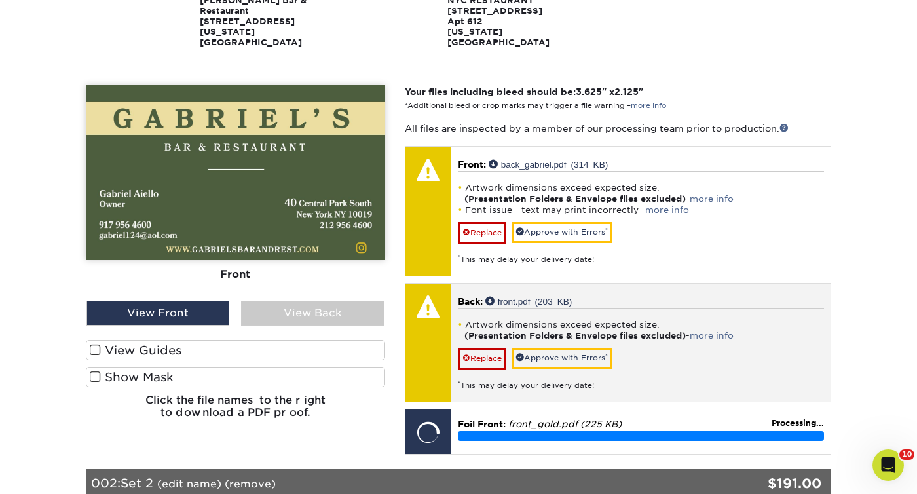
scroll to position [339, 0]
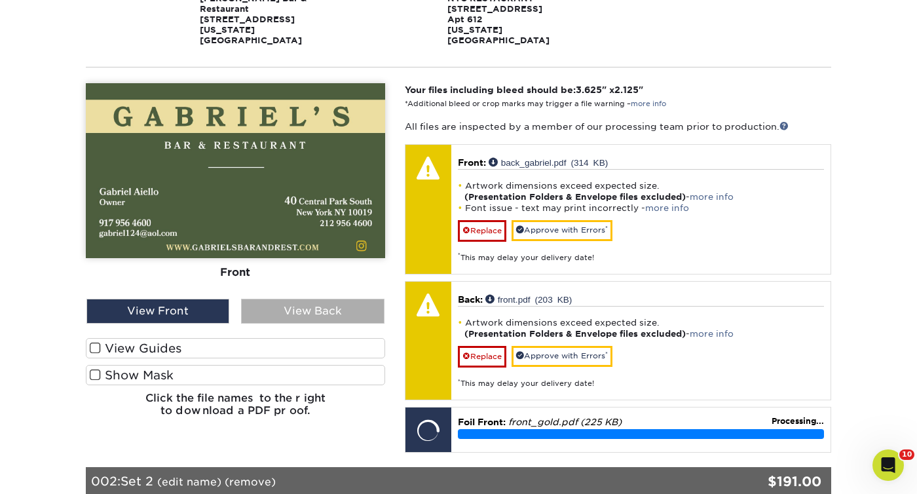
click at [325, 304] on div "View Back" at bounding box center [312, 311] width 143 height 25
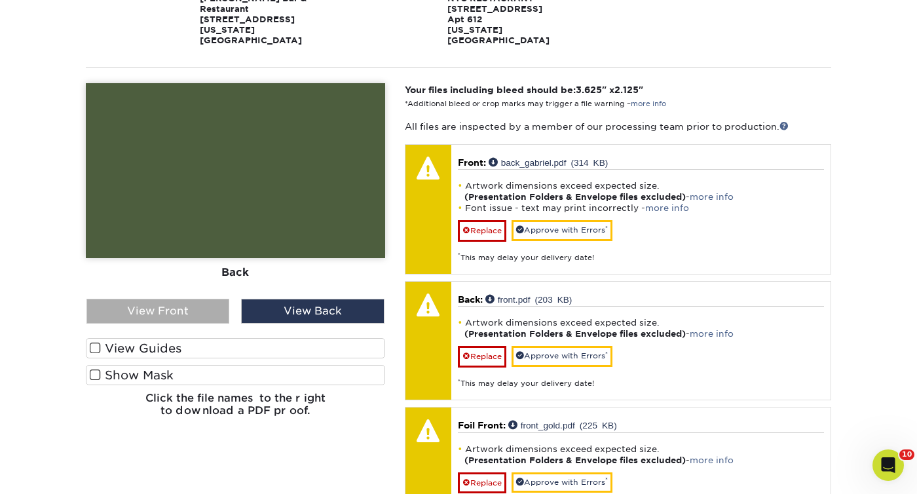
click at [189, 299] on div "View Front" at bounding box center [157, 311] width 143 height 25
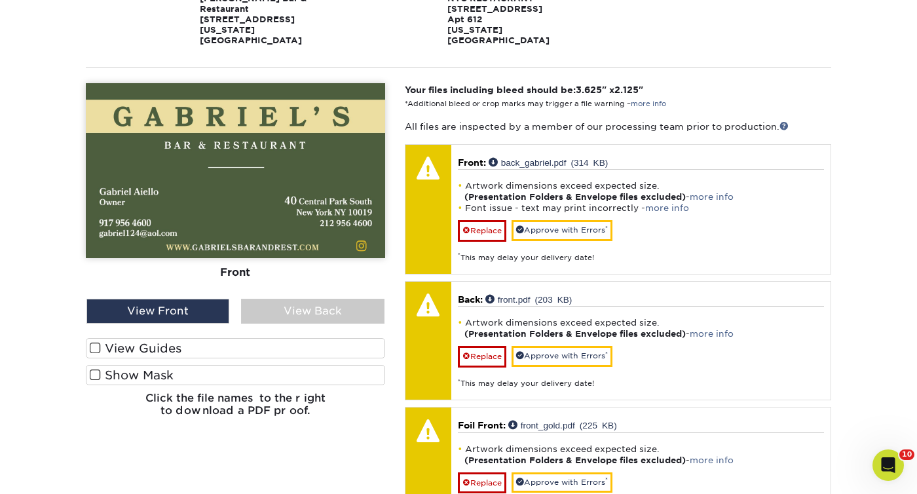
click at [100, 369] on span at bounding box center [95, 375] width 11 height 12
click at [0, 0] on input "Show Mask" at bounding box center [0, 0] width 0 height 0
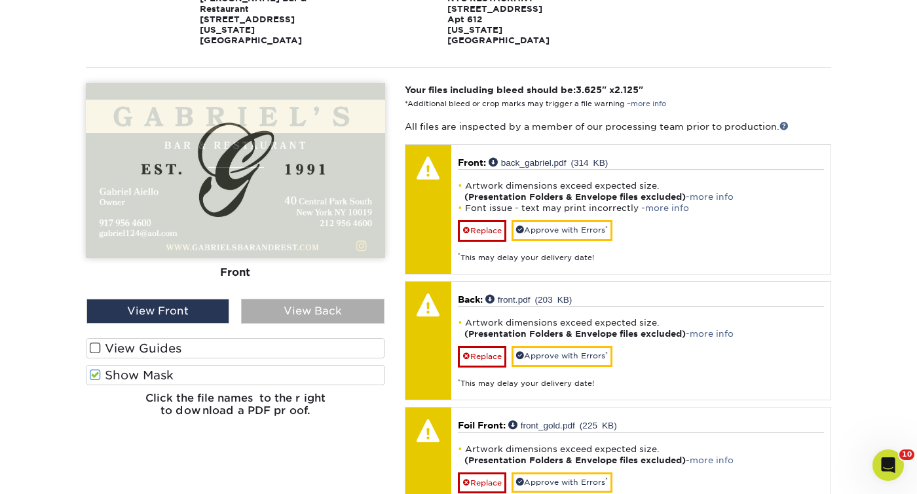
click at [282, 311] on div "View Back" at bounding box center [312, 311] width 143 height 25
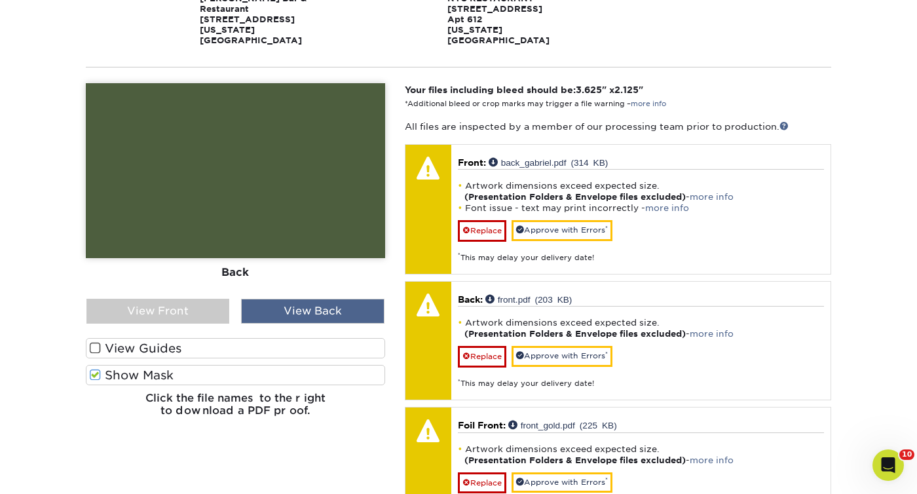
click at [284, 311] on div "View Back" at bounding box center [312, 311] width 143 height 25
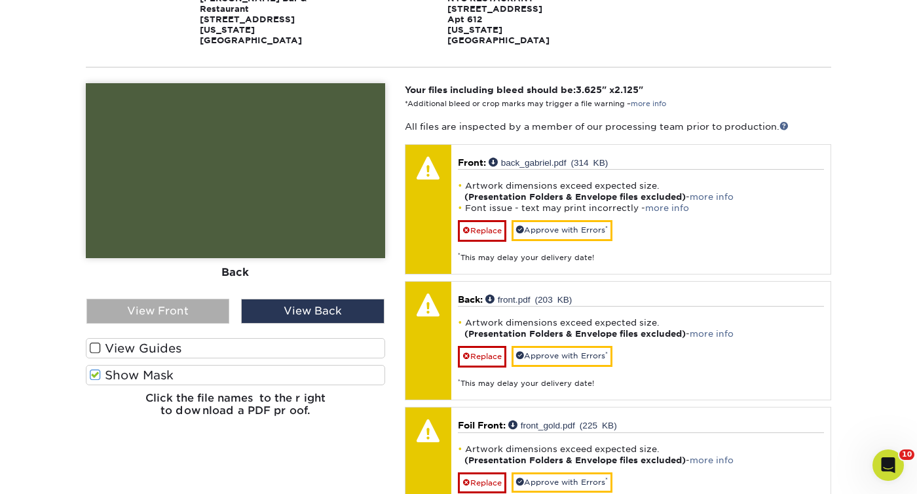
click at [202, 302] on div "View Front" at bounding box center [157, 311] width 143 height 25
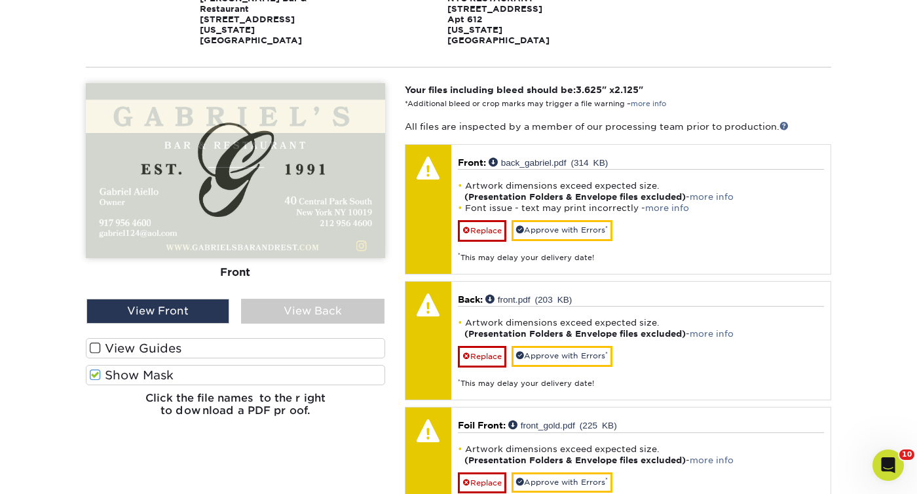
click at [98, 369] on span at bounding box center [95, 375] width 11 height 12
click at [0, 0] on input "Show Mask" at bounding box center [0, 0] width 0 height 0
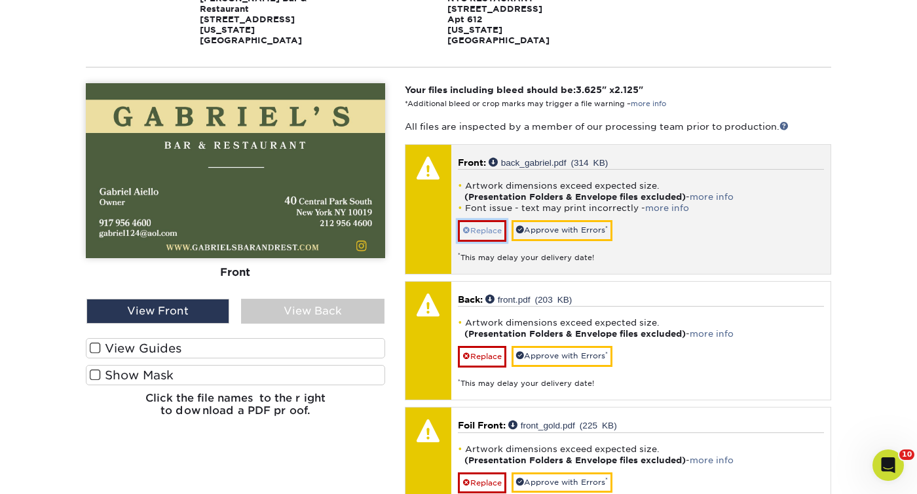
click at [482, 224] on link "Replace" at bounding box center [482, 230] width 48 height 21
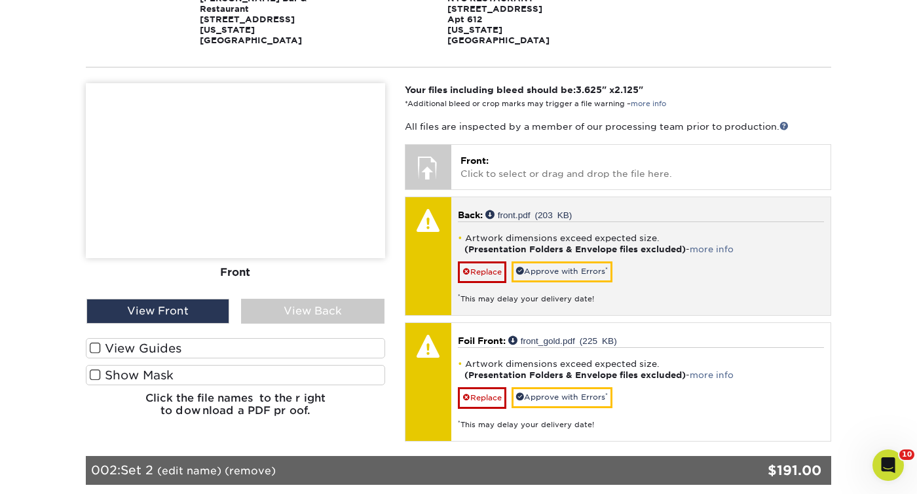
click at [478, 283] on div "* This may delay your delivery date!" at bounding box center [641, 294] width 366 height 22
click at [480, 264] on link "Replace" at bounding box center [482, 271] width 48 height 21
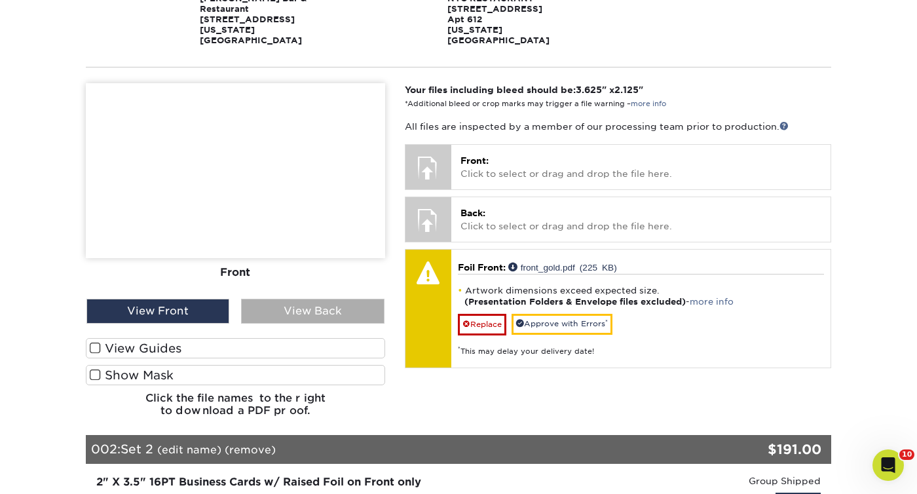
click at [297, 299] on div "View Back" at bounding box center [312, 311] width 143 height 25
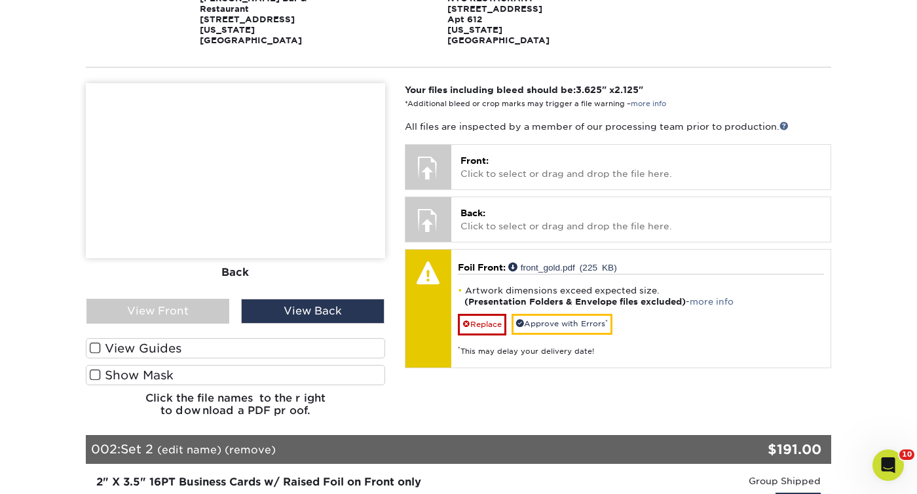
click at [95, 369] on span at bounding box center [95, 375] width 11 height 12
click at [0, 0] on input "Show Mask" at bounding box center [0, 0] width 0 height 0
click at [166, 301] on div "View Front" at bounding box center [157, 311] width 143 height 25
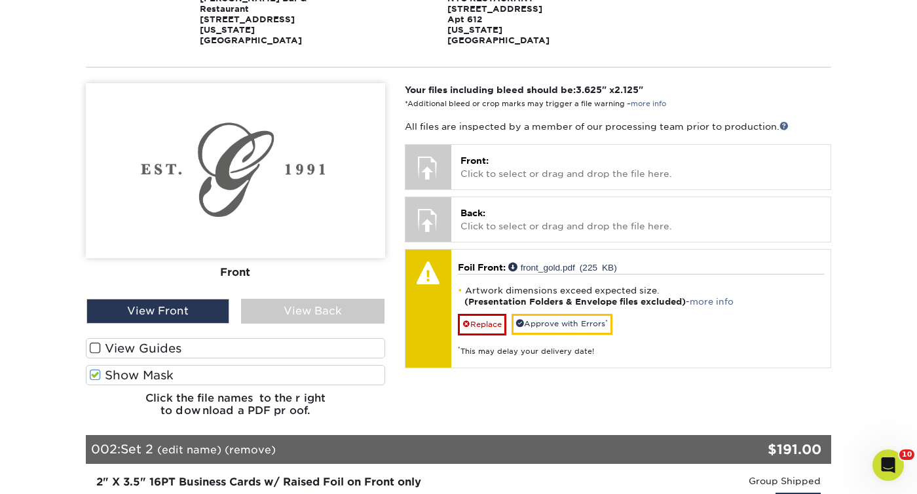
click at [96, 369] on span at bounding box center [95, 375] width 11 height 12
click at [0, 0] on input "Show Mask" at bounding box center [0, 0] width 0 height 0
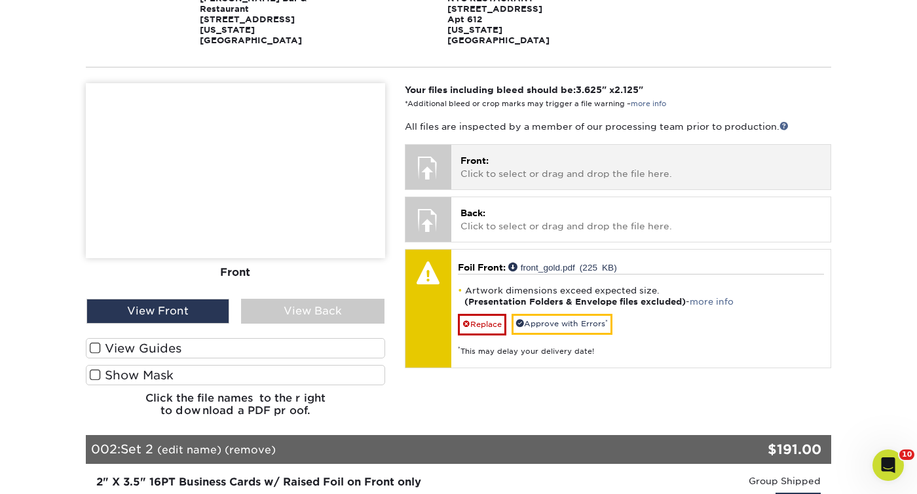
click at [575, 160] on p "Front: Click to select or drag and drop the file here." at bounding box center [641, 167] width 361 height 27
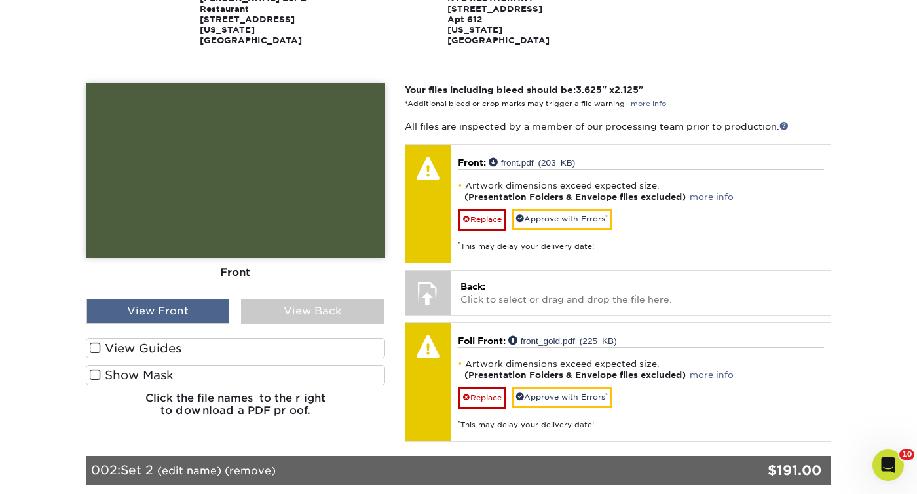
click at [181, 304] on div "View Front" at bounding box center [157, 311] width 143 height 25
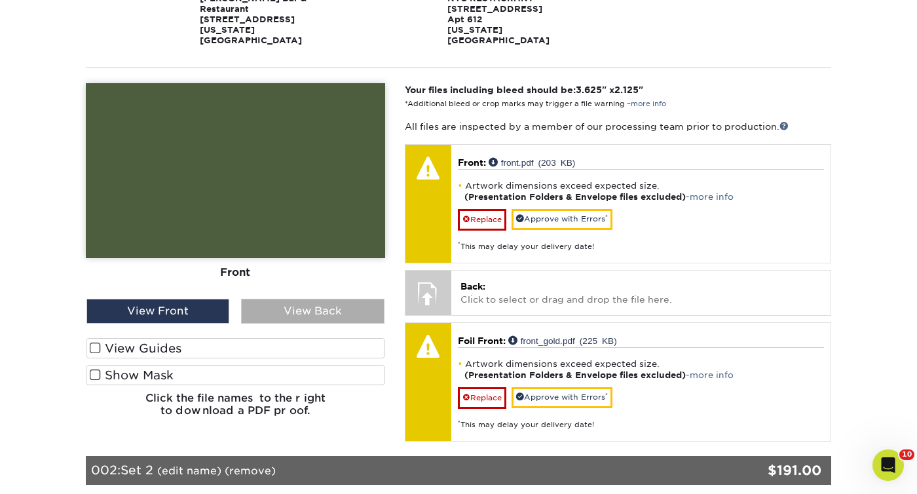
click at [265, 299] on div "View Back" at bounding box center [312, 311] width 143 height 25
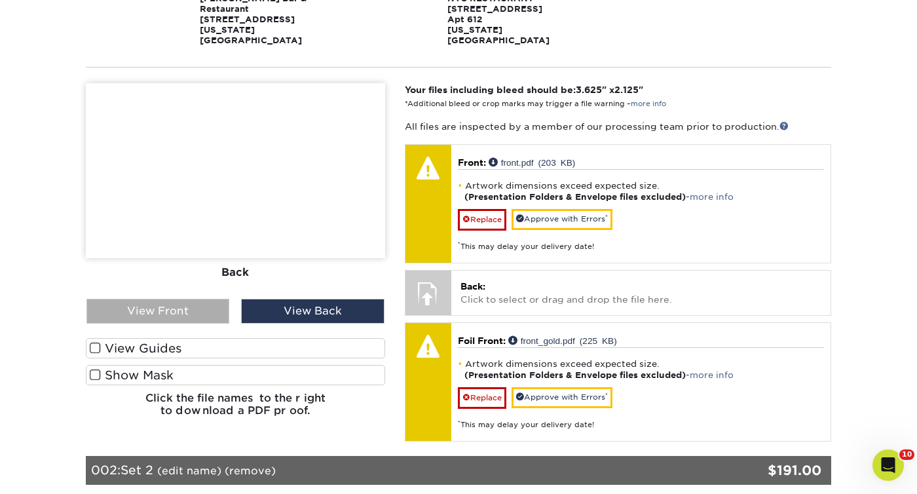
click at [195, 299] on div "View Front" at bounding box center [157, 311] width 143 height 25
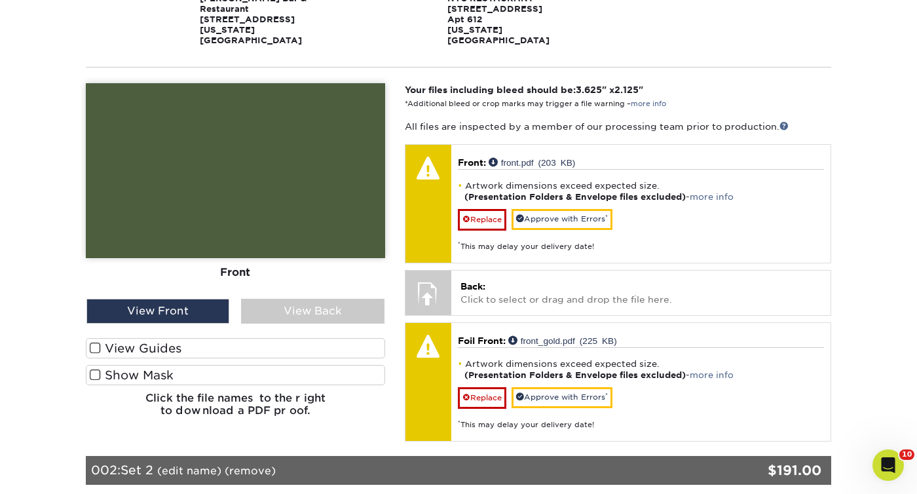
click at [93, 369] on span at bounding box center [95, 375] width 11 height 12
click at [0, 0] on input "Show Mask" at bounding box center [0, 0] width 0 height 0
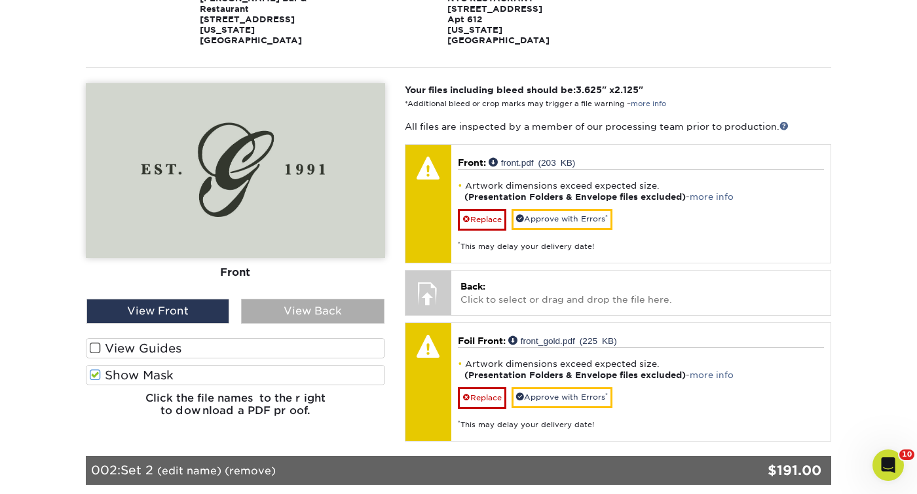
click at [297, 299] on div "View Back" at bounding box center [312, 311] width 143 height 25
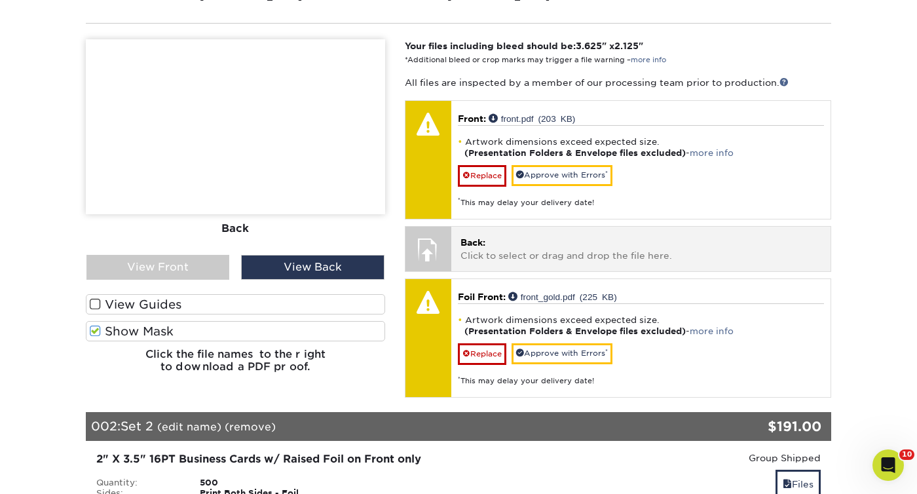
scroll to position [383, 0]
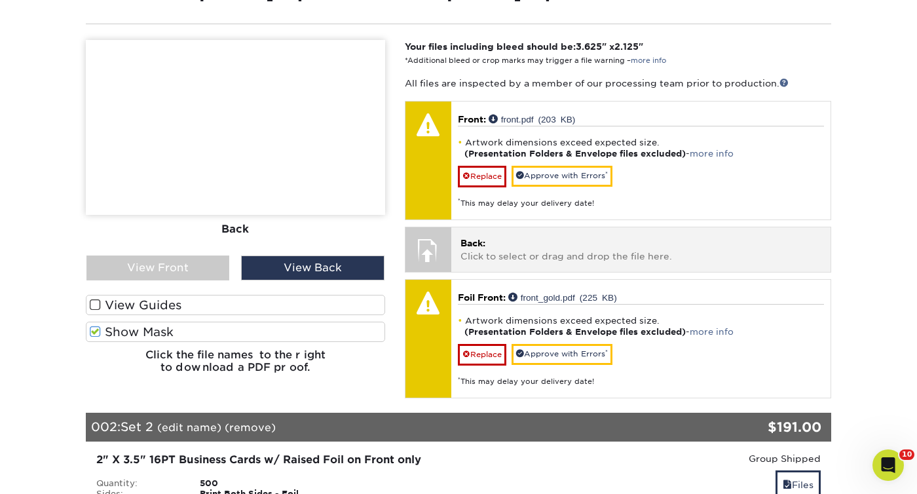
click at [523, 242] on p "Back: Click to select or drag and drop the file here." at bounding box center [641, 249] width 361 height 27
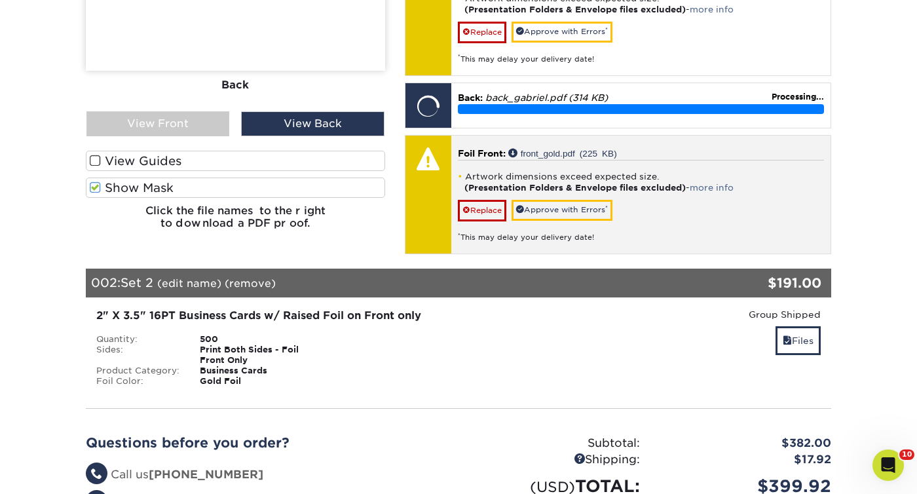
scroll to position [546, 0]
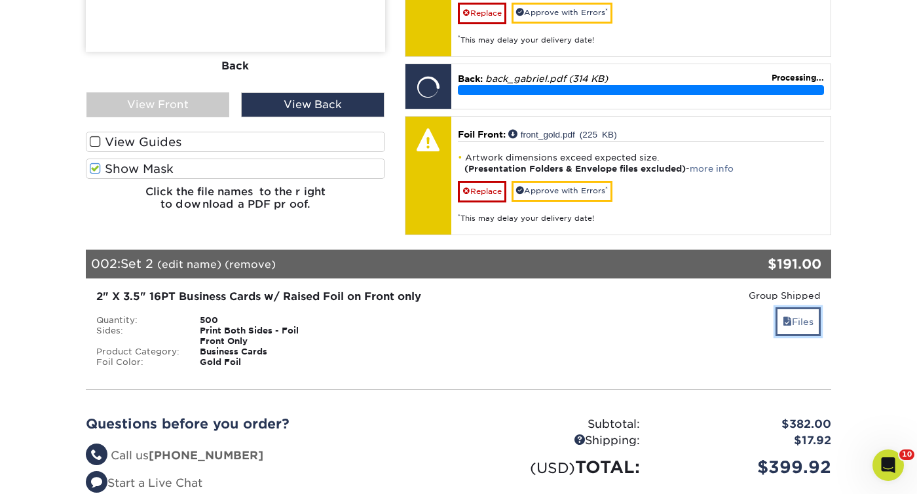
click at [793, 307] on link "Files" at bounding box center [798, 321] width 45 height 28
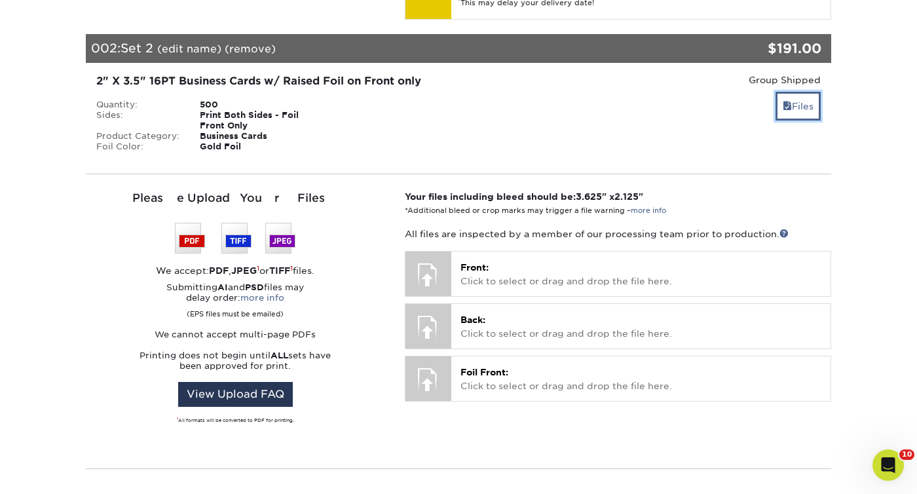
scroll to position [849, 0]
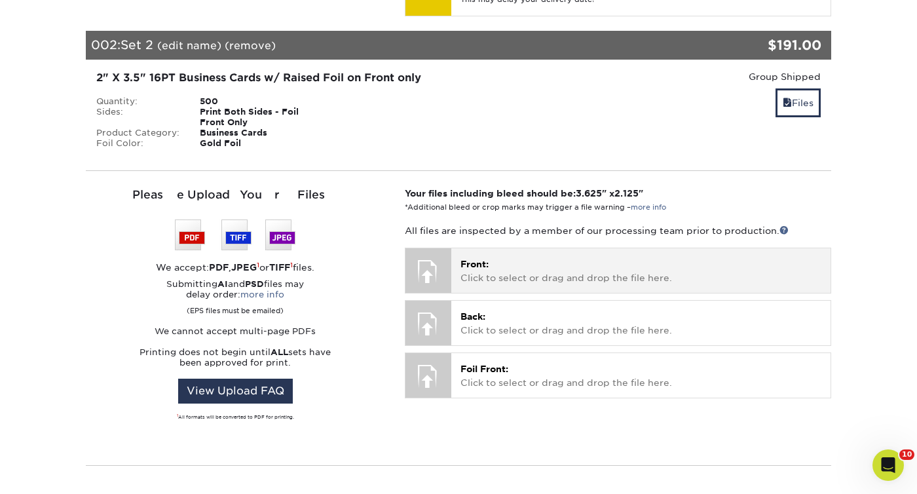
click at [491, 259] on p "Front: Click to select or drag and drop the file here." at bounding box center [641, 270] width 361 height 27
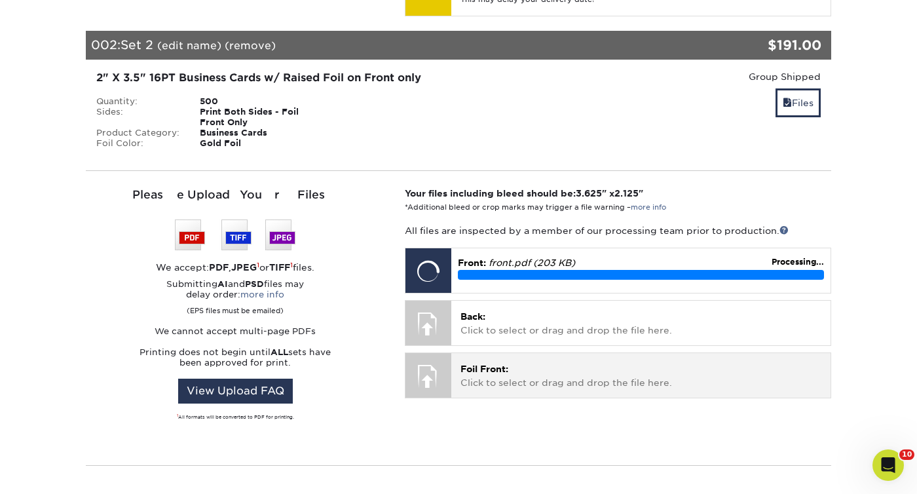
click at [521, 366] on p "Foil Front: Click to select or drag and drop the file here." at bounding box center [641, 375] width 361 height 27
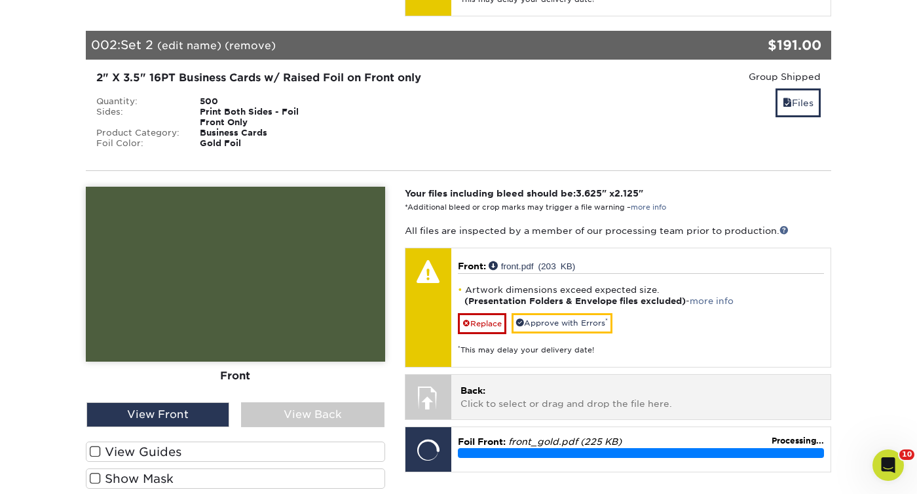
click at [561, 394] on p "Back: Click to select or drag and drop the file here." at bounding box center [641, 397] width 361 height 27
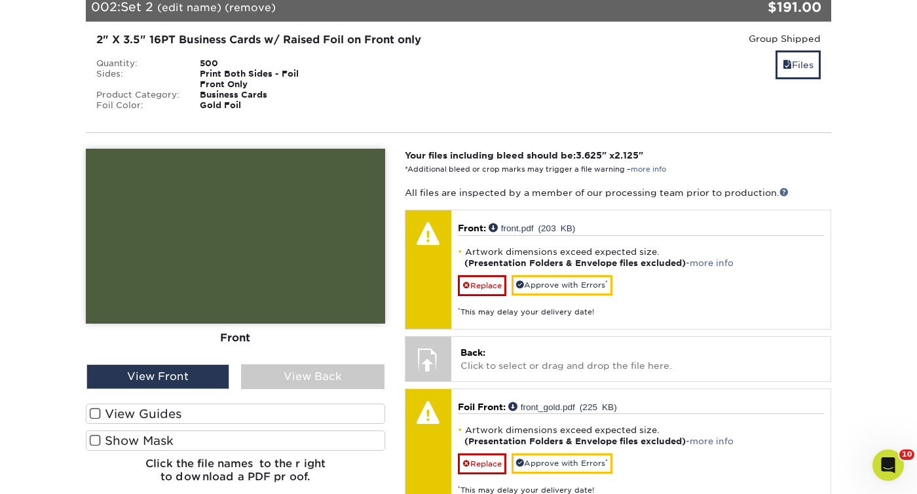
scroll to position [893, 0]
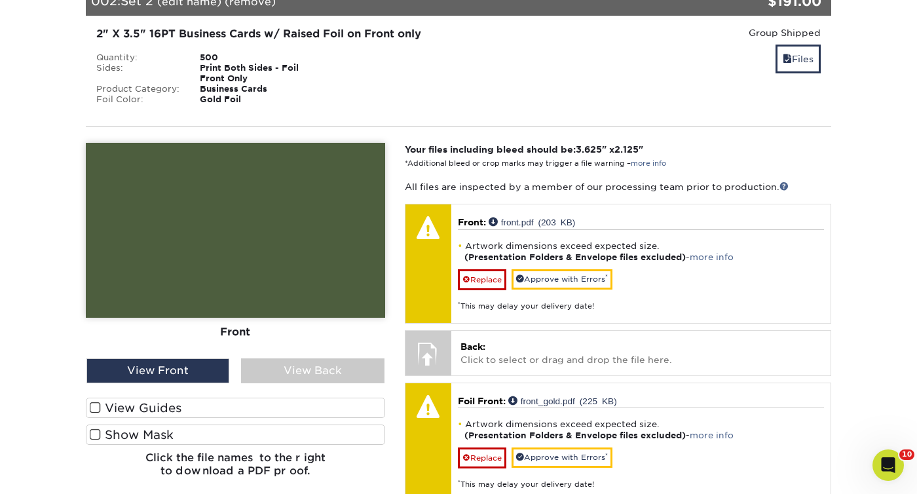
click at [92, 402] on span at bounding box center [95, 408] width 11 height 12
click at [0, 0] on input "View Guides" at bounding box center [0, 0] width 0 height 0
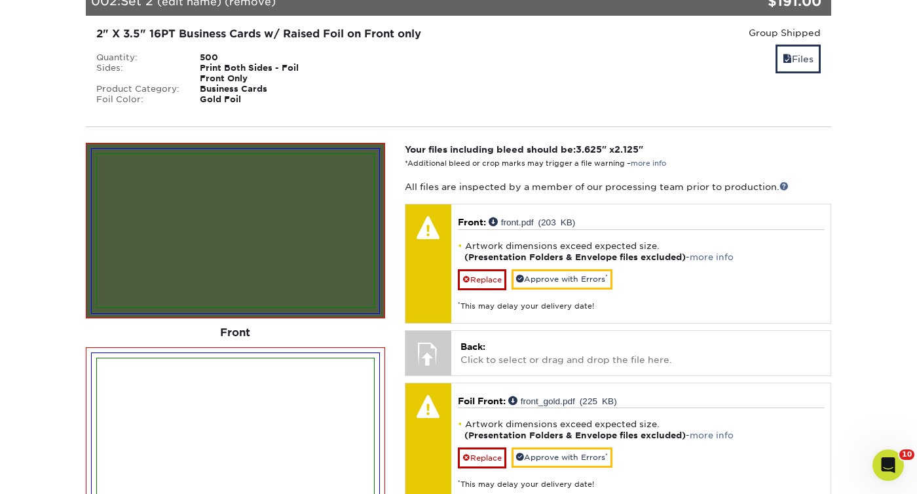
click at [92, 398] on img at bounding box center [236, 435] width 288 height 164
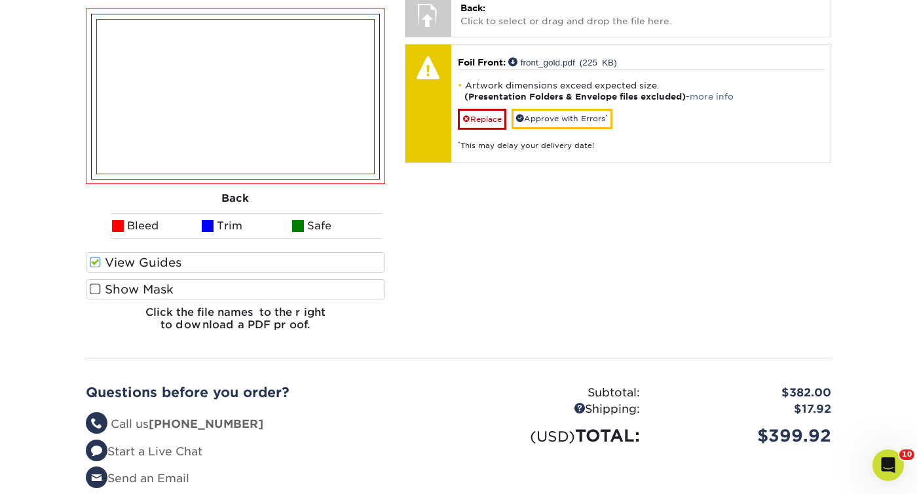
scroll to position [1264, 0]
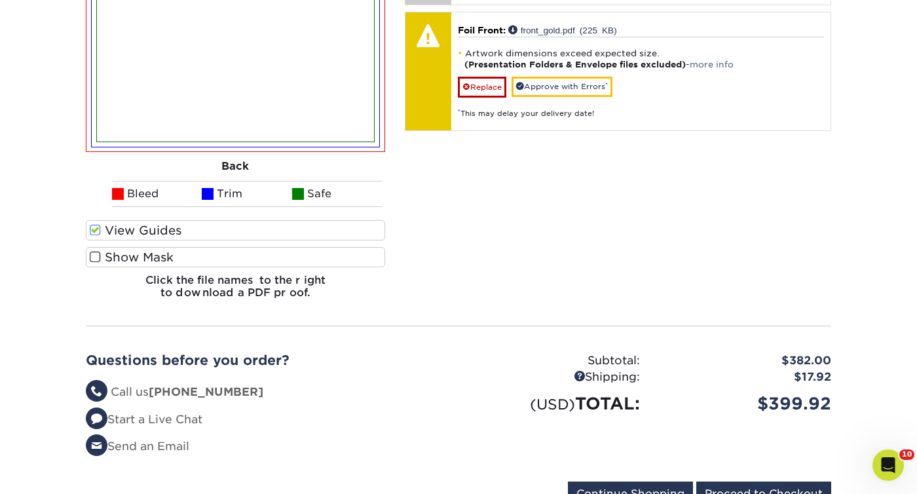
click at [97, 224] on span at bounding box center [95, 230] width 11 height 12
click at [0, 0] on input "View Guides" at bounding box center [0, 0] width 0 height 0
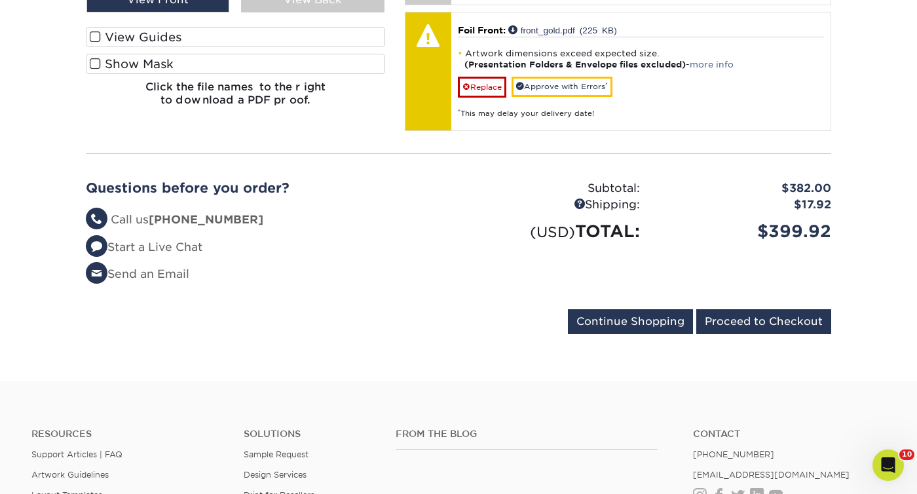
scroll to position [1070, 0]
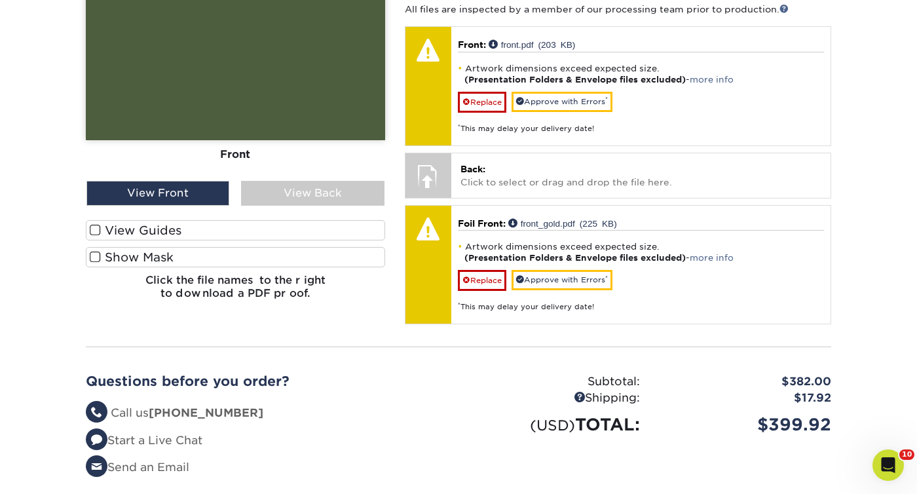
click at [96, 251] on span at bounding box center [95, 257] width 11 height 12
click at [0, 0] on input "Show Mask" at bounding box center [0, 0] width 0 height 0
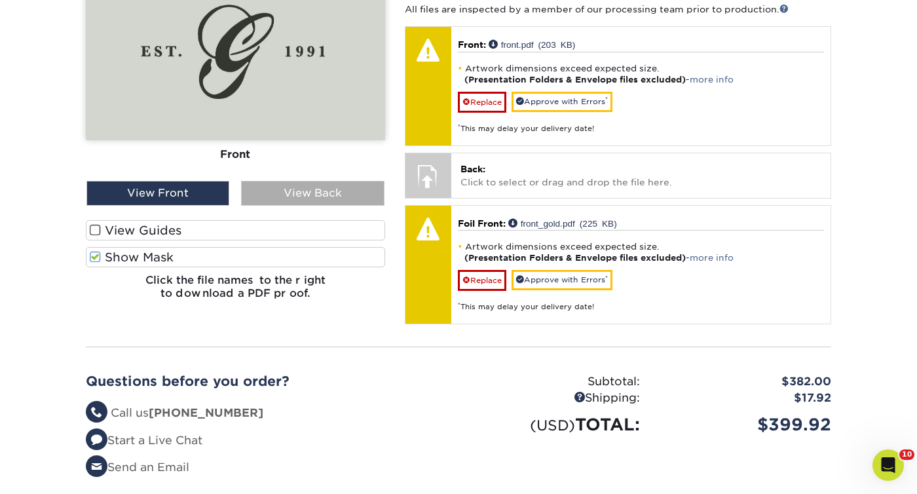
click at [276, 181] on div "View Back" at bounding box center [312, 193] width 143 height 25
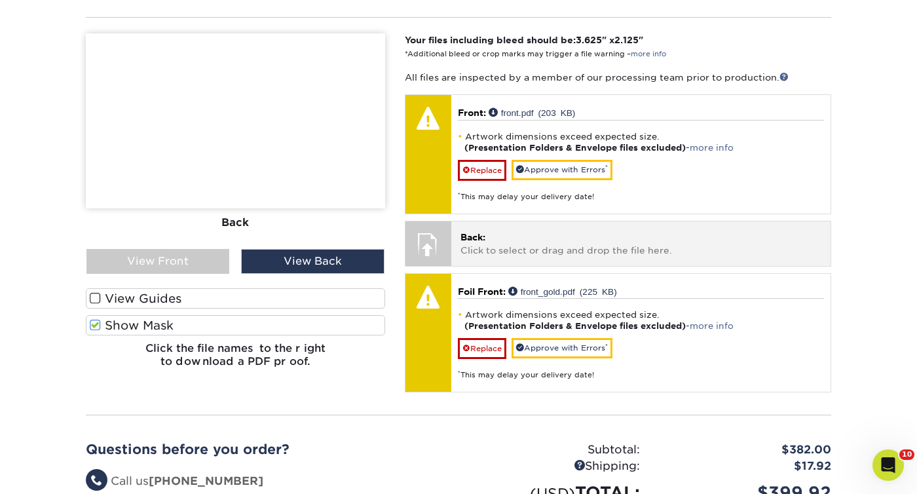
scroll to position [996, 0]
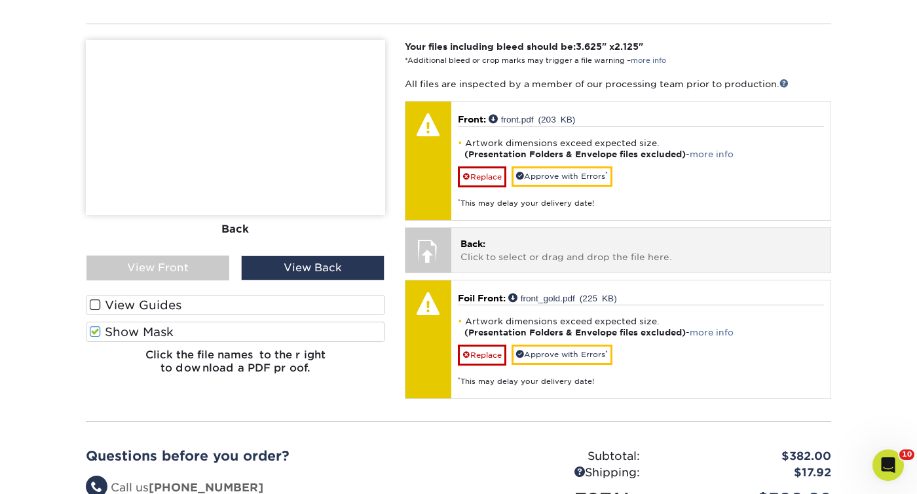
click at [515, 237] on p "Back: Click to select or drag and drop the file here." at bounding box center [641, 250] width 361 height 27
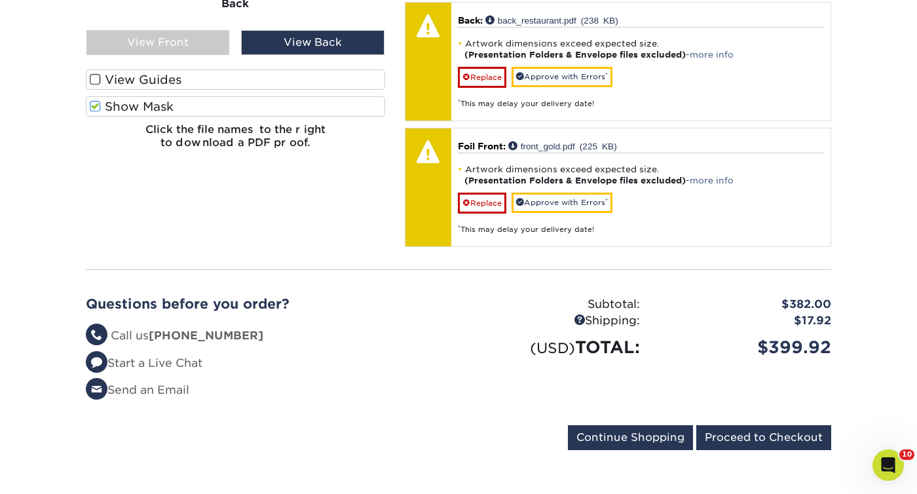
scroll to position [1232, 0]
